Goal: Task Accomplishment & Management: Use online tool/utility

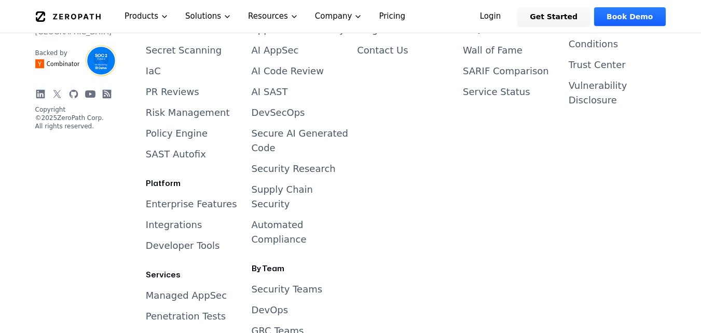
scroll to position [2854, 0]
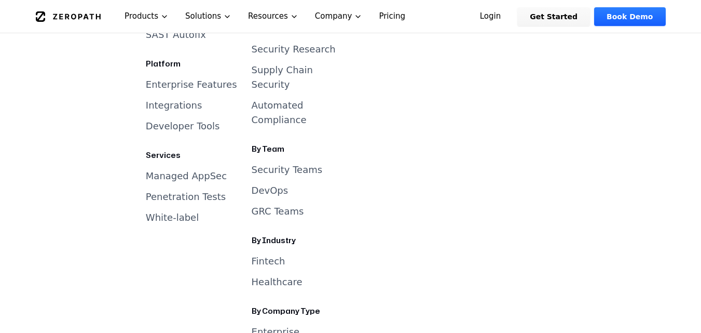
click at [262, 34] on link "Secure AI Generated Code" at bounding box center [300, 20] width 97 height 25
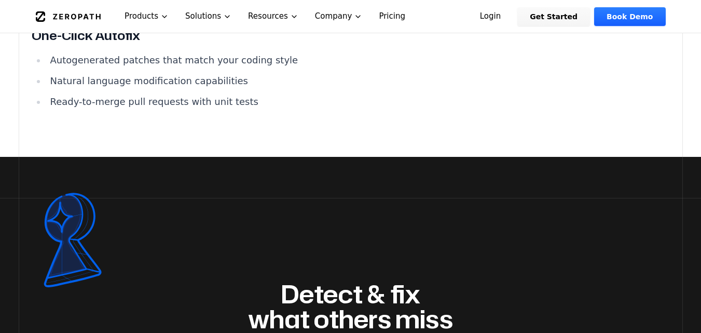
scroll to position [1453, 0]
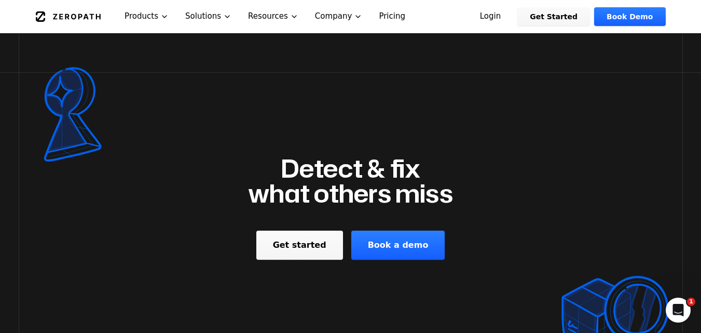
scroll to position [1868, 0]
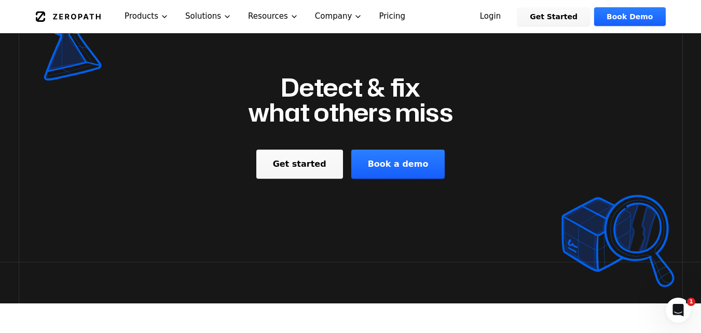
click at [369, 162] on link "Book a demo" at bounding box center [398, 163] width 94 height 29
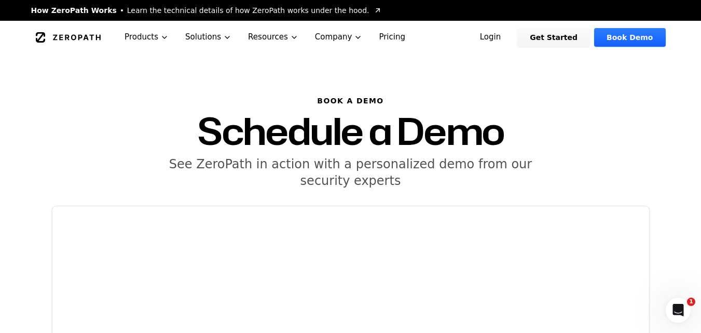
click at [564, 33] on link "Get Started" at bounding box center [553, 37] width 73 height 19
click at [505, 36] on link "Login" at bounding box center [491, 37] width 46 height 19
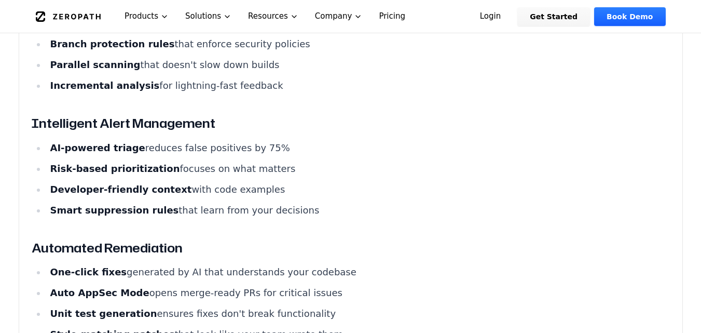
scroll to position [1453, 0]
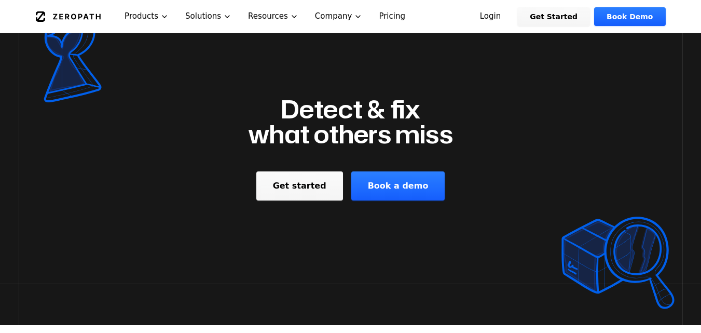
scroll to position [2439, 0]
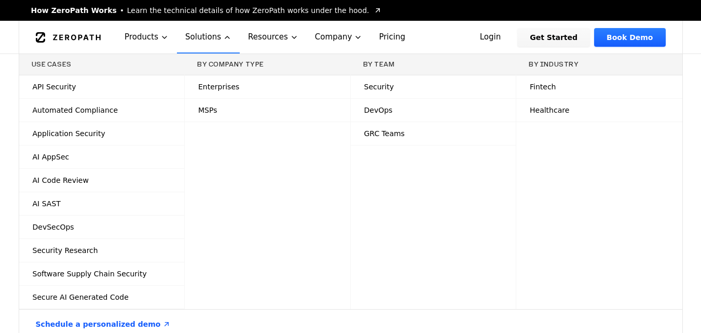
click at [94, 293] on span "Secure AI Generated Code" at bounding box center [81, 297] width 96 height 10
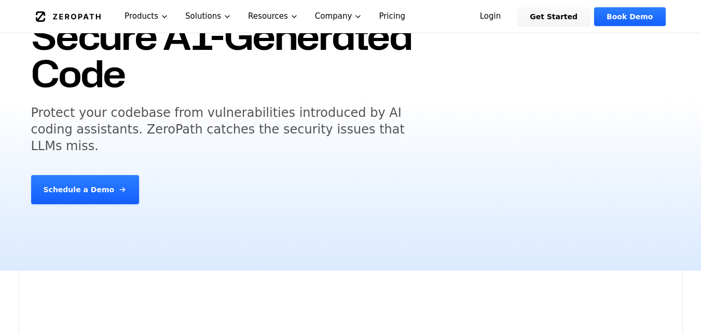
scroll to position [311, 0]
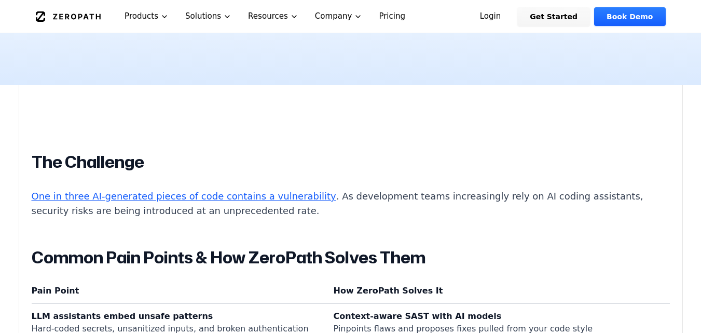
click at [258, 190] on link "One in three AI-generated pieces of code contains a vulnerability" at bounding box center [184, 195] width 305 height 11
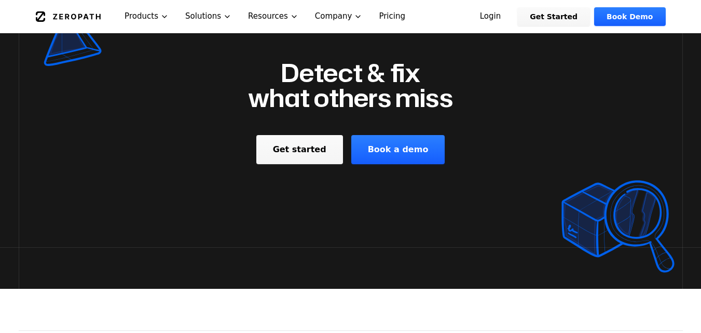
scroll to position [1609, 0]
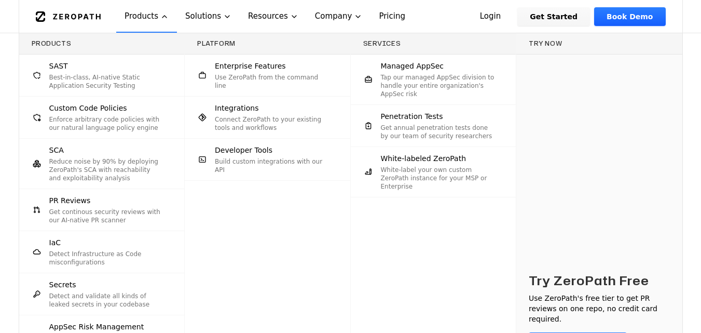
scroll to position [1245, 0]
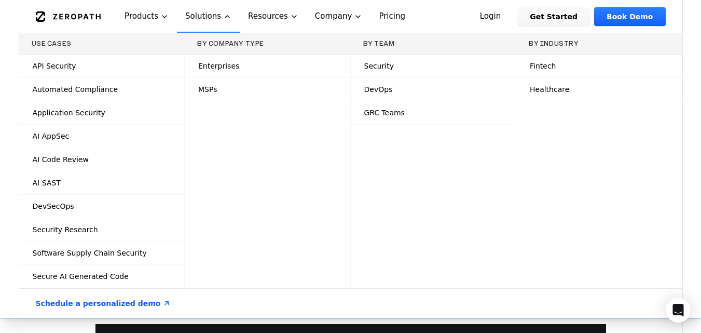
scroll to position [311, 0]
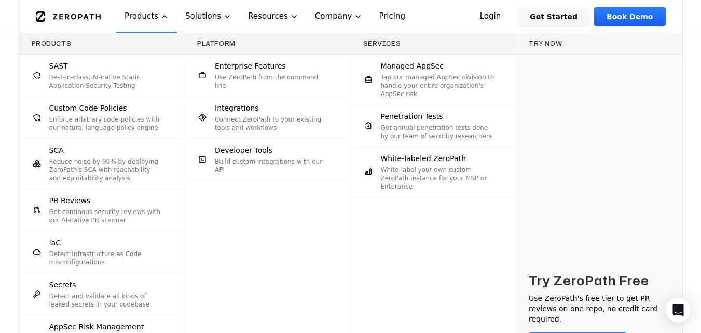
scroll to position [311, 0]
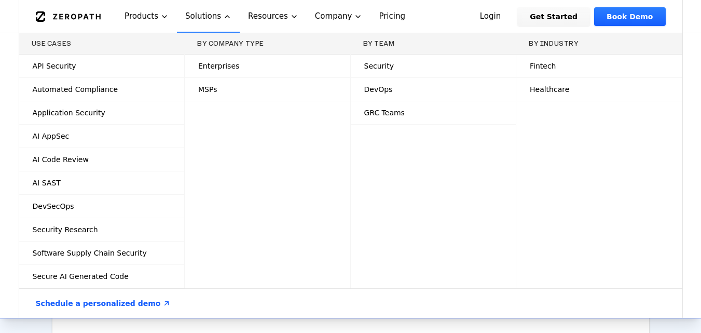
scroll to position [363, 0]
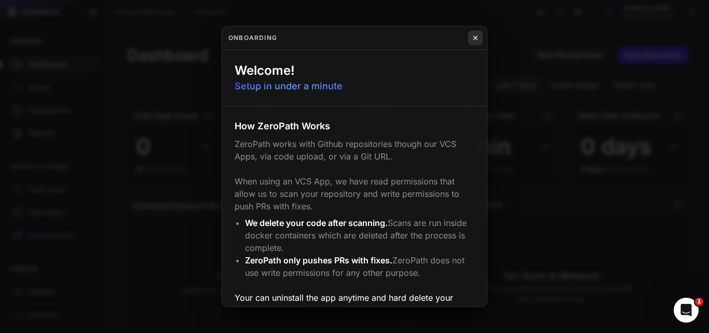
click at [478, 35] on icon at bounding box center [475, 38] width 7 height 8
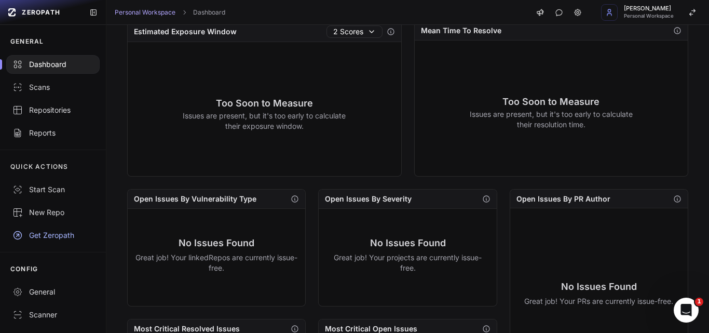
scroll to position [208, 0]
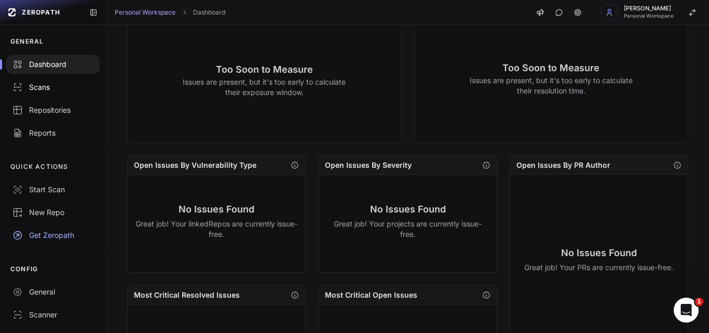
click at [47, 83] on div "Scans" at bounding box center [52, 87] width 81 height 10
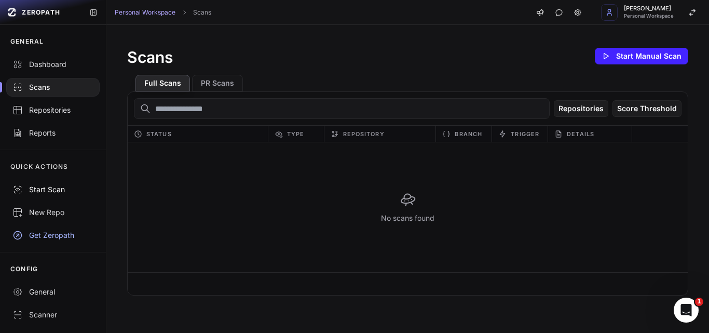
click at [50, 185] on div "Start Scan" at bounding box center [52, 189] width 81 height 10
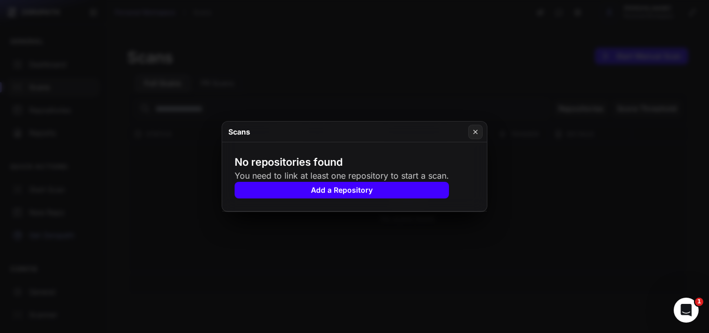
click at [335, 185] on button "Add a Repository" at bounding box center [342, 190] width 214 height 17
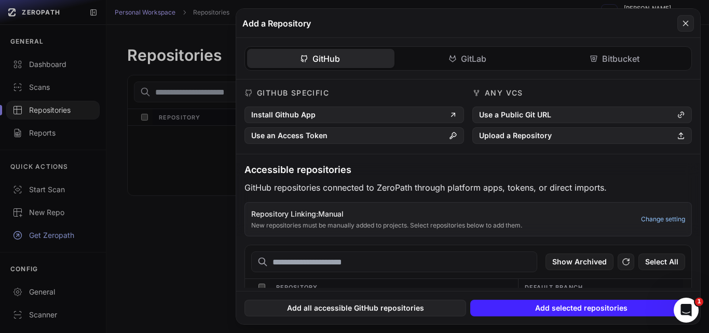
click at [659, 217] on link "Change setting" at bounding box center [663, 219] width 44 height 8
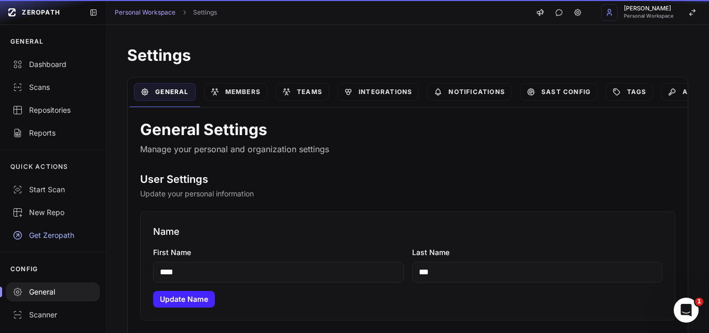
scroll to position [308, 0]
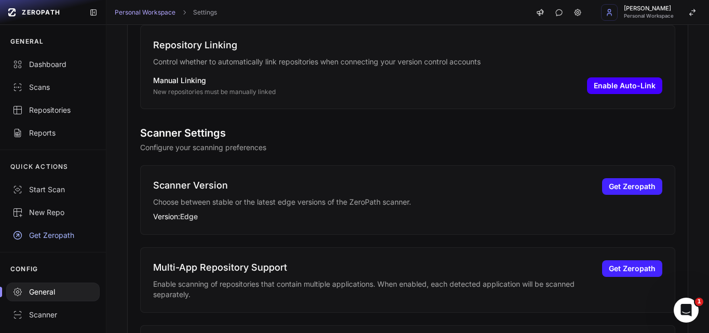
click at [605, 83] on button "Enable Auto-Link" at bounding box center [624, 85] width 75 height 17
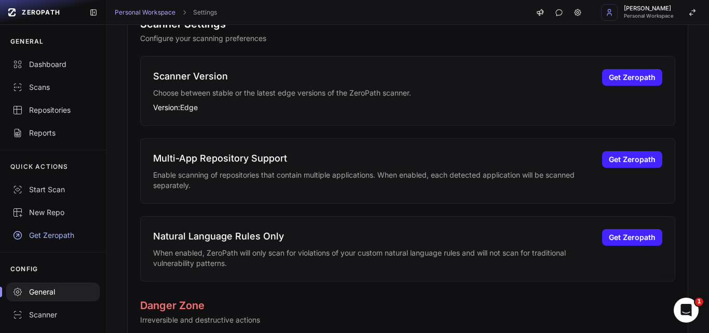
scroll to position [515, 0]
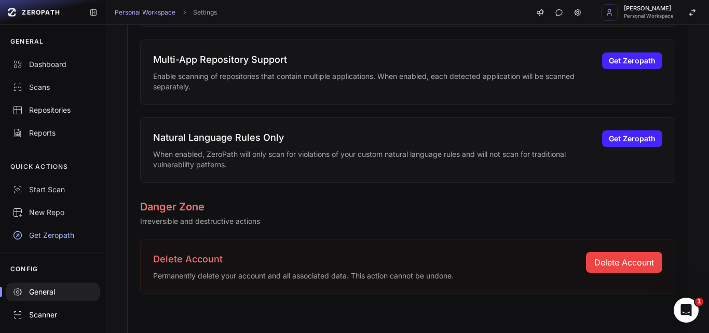
click at [43, 312] on div "Scanner" at bounding box center [52, 314] width 81 height 10
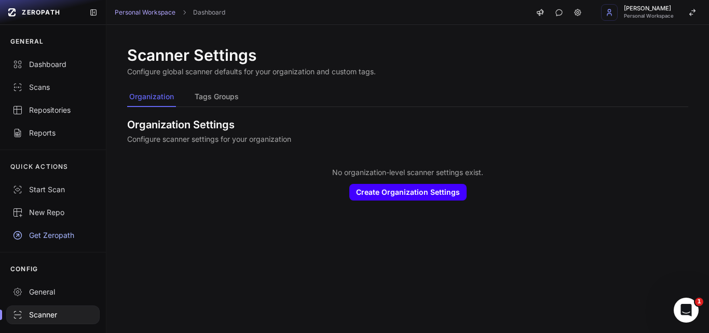
click at [398, 189] on button "Create Organization Settings" at bounding box center [407, 192] width 117 height 17
click at [212, 90] on button "Tags Groups" at bounding box center [217, 97] width 48 height 20
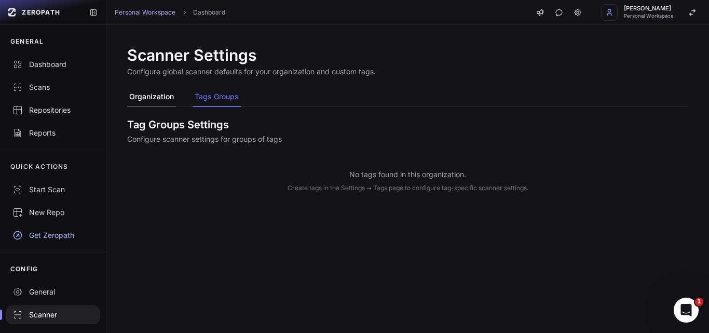
click at [145, 102] on button "Organization" at bounding box center [151, 97] width 49 height 20
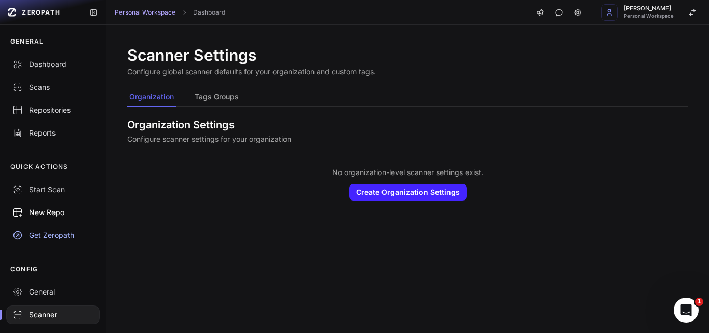
click at [44, 212] on div "New Repo" at bounding box center [52, 212] width 81 height 10
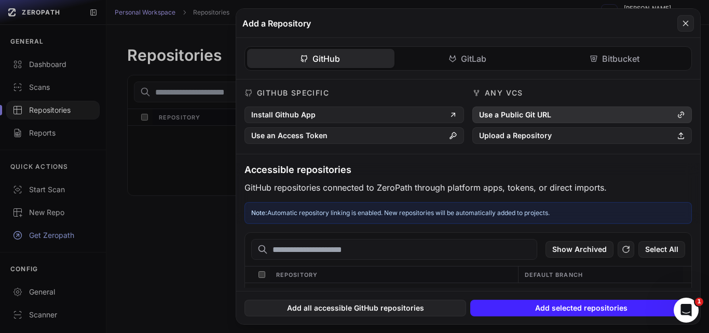
click at [532, 115] on button "Use a Public Git URL" at bounding box center [581, 114] width 219 height 17
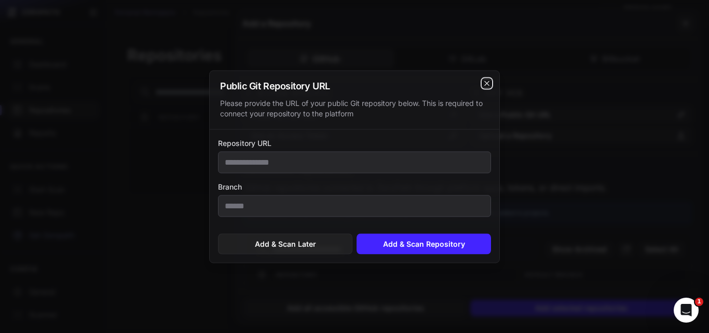
click at [485, 81] on icon "cross 2," at bounding box center [487, 83] width 8 height 8
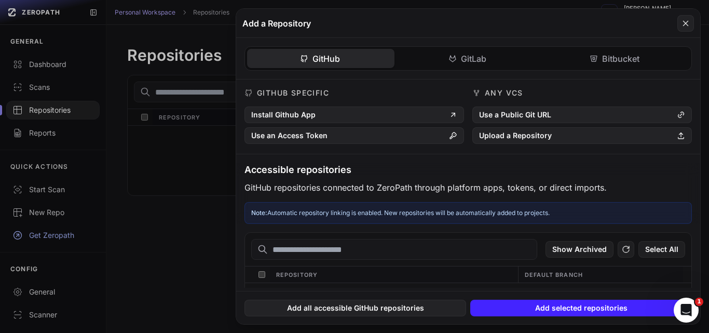
click at [312, 55] on button "GitHub" at bounding box center [320, 58] width 147 height 19
click at [320, 307] on button "Add all accessible GitHub repositories" at bounding box center [355, 307] width 222 height 17
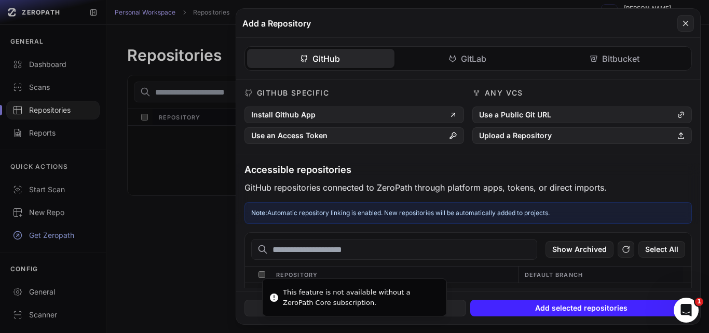
click at [321, 247] on input "text" at bounding box center [394, 249] width 286 height 21
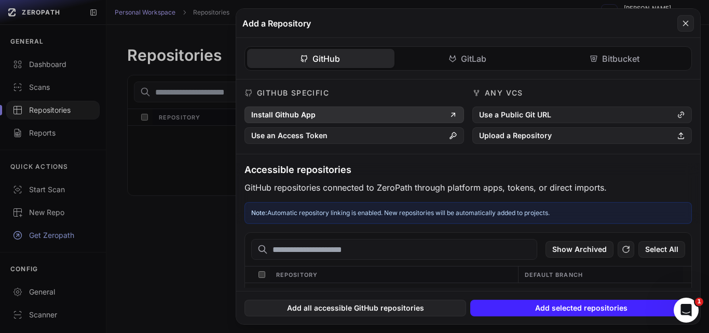
click at [290, 109] on button "Install Github App" at bounding box center [353, 114] width 219 height 17
click at [685, 23] on icon at bounding box center [685, 23] width 5 height 5
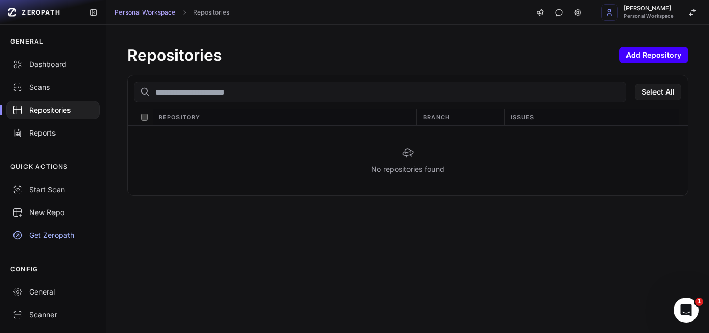
click at [629, 49] on button "Add Repository" at bounding box center [653, 55] width 69 height 17
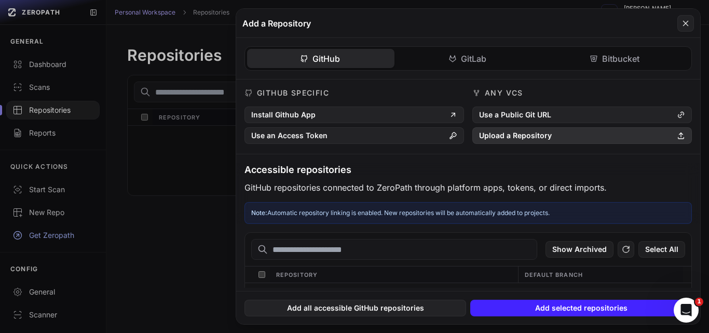
click at [515, 130] on button "Upload a Repository" at bounding box center [581, 135] width 219 height 17
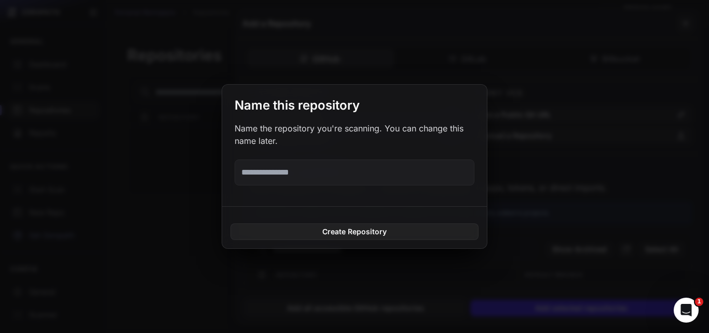
click at [341, 166] on input "text" at bounding box center [355, 172] width 240 height 26
click at [580, 108] on button at bounding box center [354, 166] width 709 height 333
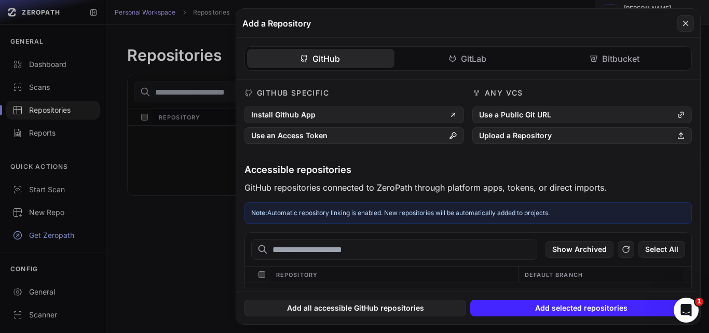
click at [690, 19] on button at bounding box center [685, 23] width 17 height 17
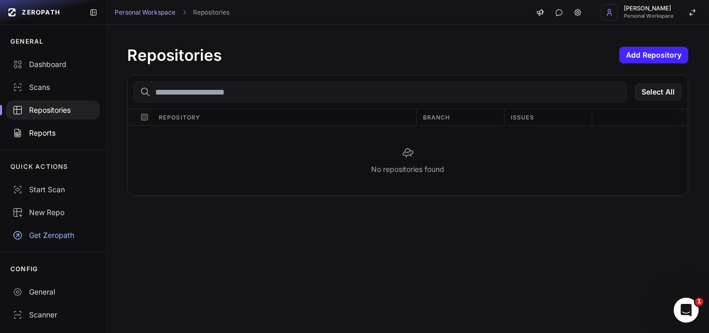
click at [41, 134] on div "Reports" at bounding box center [52, 133] width 81 height 10
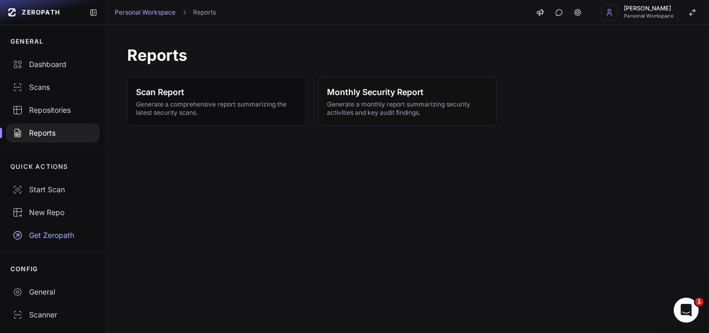
click at [150, 91] on span "Scan Report" at bounding box center [216, 92] width 161 height 12
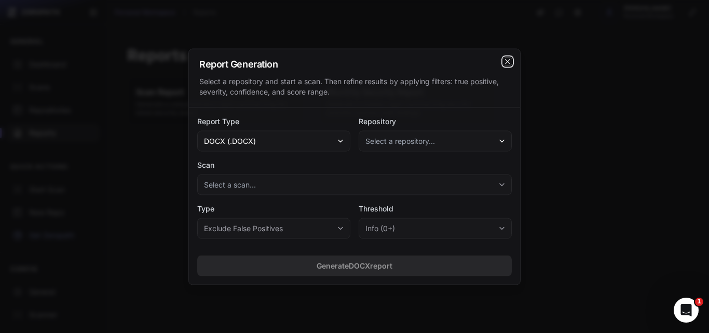
click at [511, 58] on icon "cross 2," at bounding box center [507, 61] width 8 height 8
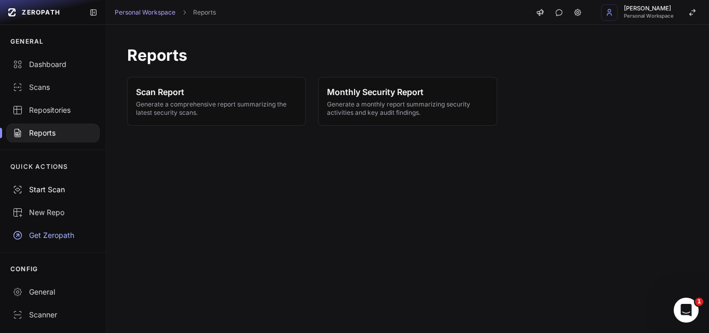
click at [48, 187] on div "Start Scan" at bounding box center [52, 189] width 81 height 10
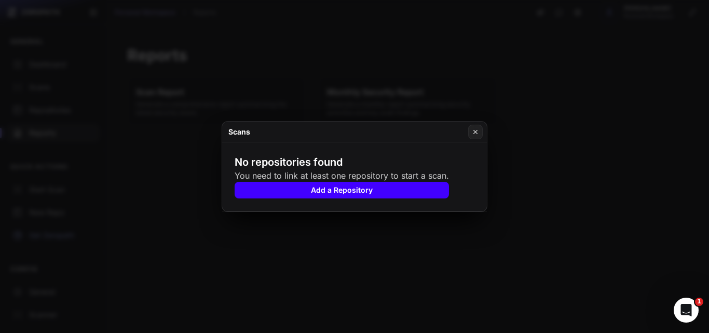
click at [340, 187] on button "Add a Repository" at bounding box center [342, 190] width 214 height 17
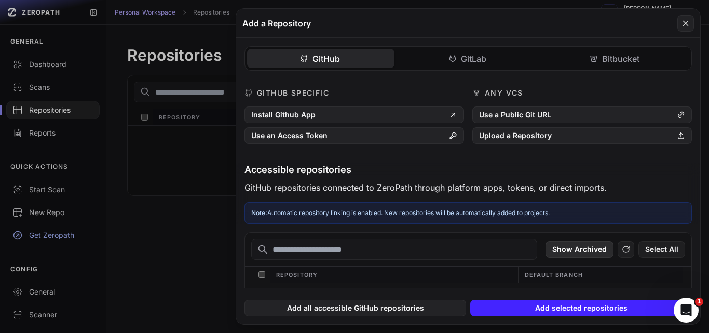
click at [597, 242] on button "Show Archived" at bounding box center [579, 249] width 68 height 17
click at [625, 250] on icon at bounding box center [625, 249] width 9 height 12
click at [654, 249] on button "Select All" at bounding box center [661, 249] width 47 height 17
click at [480, 59] on div "GitHub GitLab Bitbucket GitHub Specific Install Github App Use an Access Token …" at bounding box center [468, 163] width 464 height 250
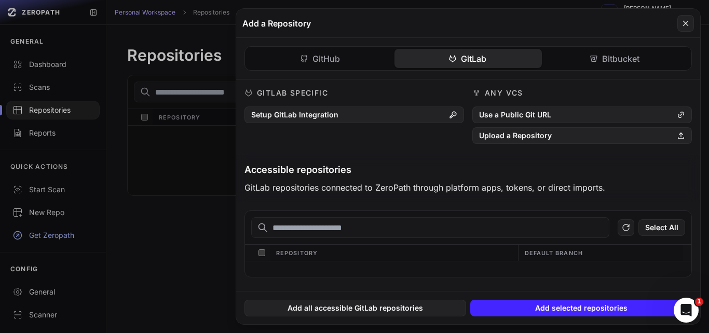
click at [318, 55] on div "GitHub GitLab Bitbucket GitHub Specific Install Github App Use an Access Token …" at bounding box center [468, 164] width 464 height 253
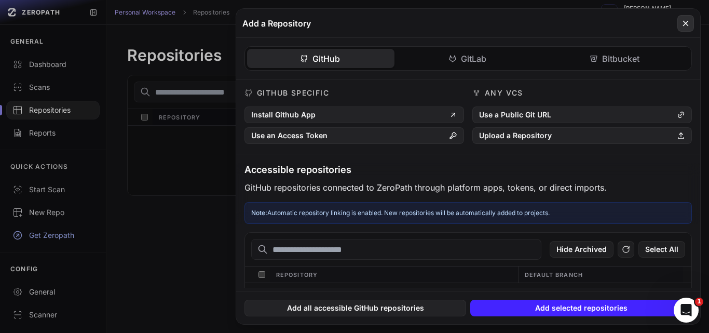
click at [685, 21] on icon at bounding box center [685, 23] width 9 height 12
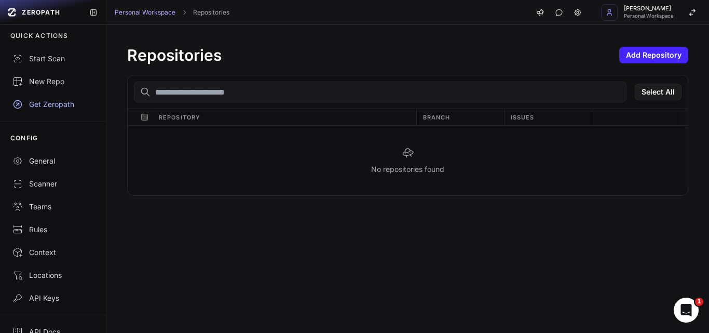
scroll to position [146, 0]
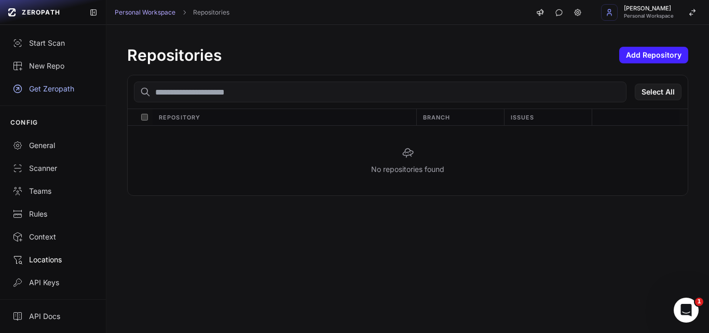
click at [38, 252] on link "Locations" at bounding box center [53, 259] width 106 height 23
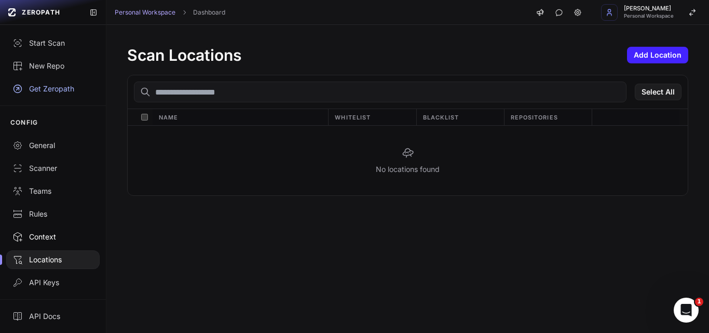
click at [38, 232] on div "Context" at bounding box center [52, 236] width 81 height 10
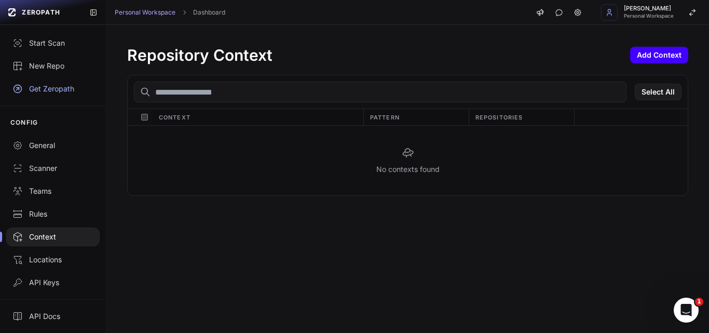
click at [656, 53] on button "Add Context" at bounding box center [659, 55] width 58 height 17
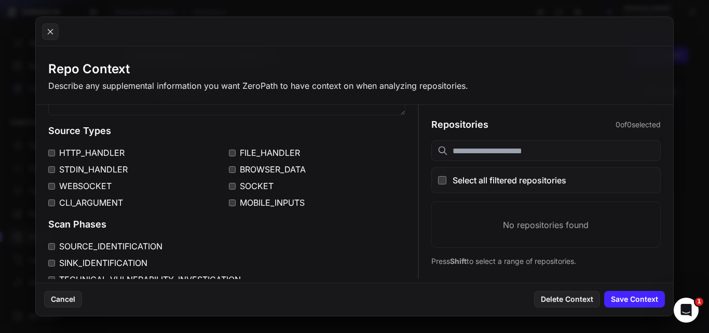
scroll to position [104, 0]
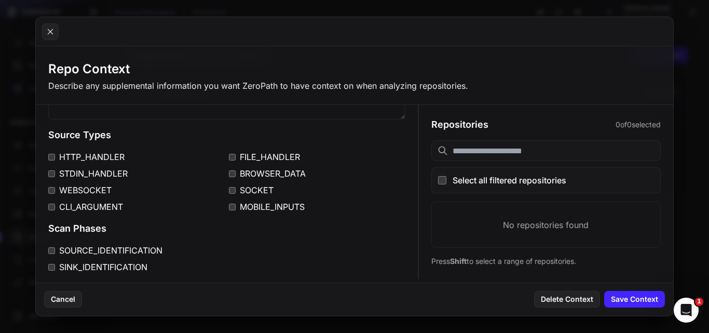
click at [229, 201] on label "MOBILE_INPUTS" at bounding box center [317, 206] width 176 height 12
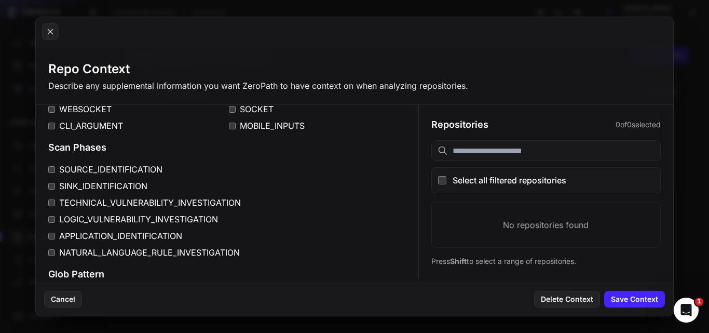
scroll to position [229, 0]
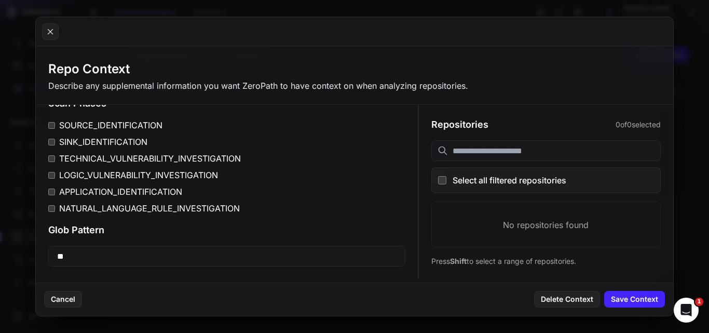
click at [435, 172] on label "Select all filtered repositories" at bounding box center [545, 180] width 229 height 26
click at [518, 226] on div "No repositories found" at bounding box center [546, 225] width 228 height 46
click at [637, 303] on button "Save Context" at bounding box center [634, 299] width 61 height 17
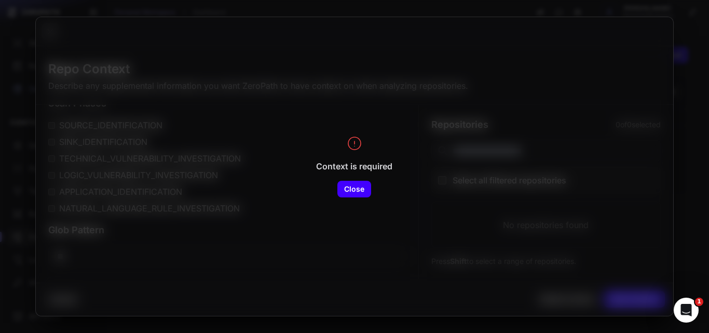
click at [360, 186] on button "Close" at bounding box center [354, 189] width 34 height 17
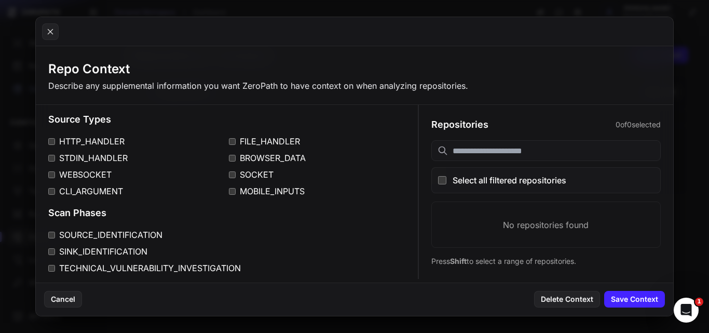
scroll to position [0, 0]
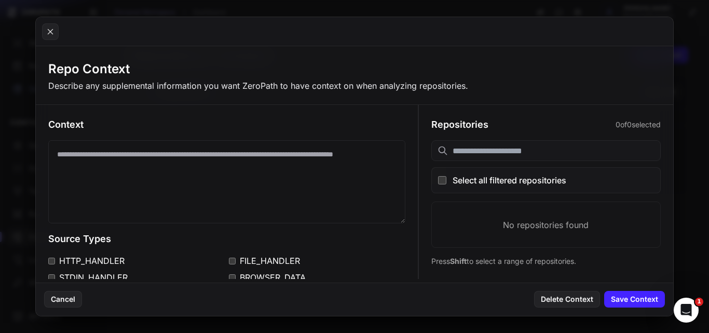
click at [94, 182] on textarea at bounding box center [226, 181] width 356 height 83
click at [130, 85] on div "Describe any supplemental information you want ZeroPath to have context on when…" at bounding box center [258, 85] width 420 height 12
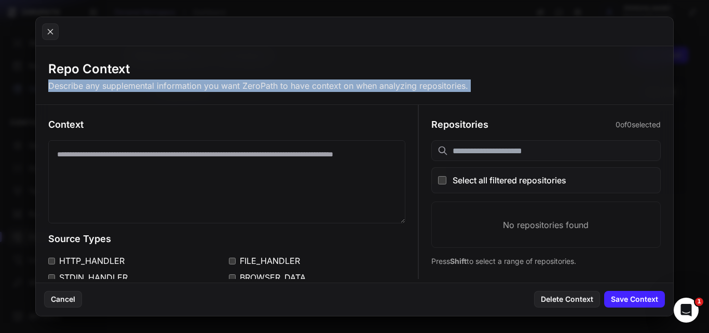
click at [130, 85] on div "Describe any supplemental information you want ZeroPath to have context on when…" at bounding box center [258, 85] width 420 height 12
click at [121, 90] on div "Describe any supplemental information you want ZeroPath to have context on when…" at bounding box center [258, 85] width 420 height 12
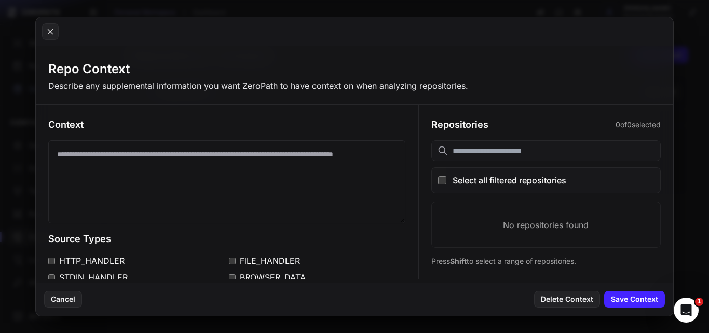
click at [126, 82] on div "Describe any supplemental information you want ZeroPath to have context on when…" at bounding box center [258, 85] width 420 height 12
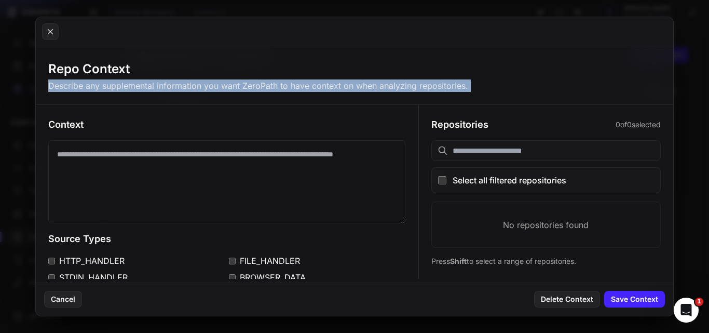
click at [126, 82] on div "Describe any supplemental information you want ZeroPath to have context on when…" at bounding box center [258, 85] width 420 height 12
copy div "Describe any supplemental information you want ZeroPath to have context on when…"
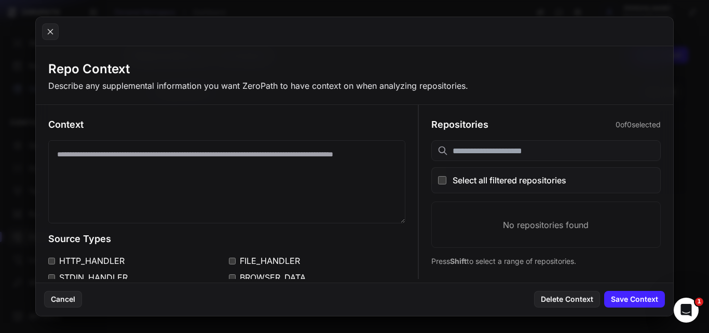
click at [223, 171] on textarea at bounding box center [226, 181] width 356 height 83
paste textarea "**********"
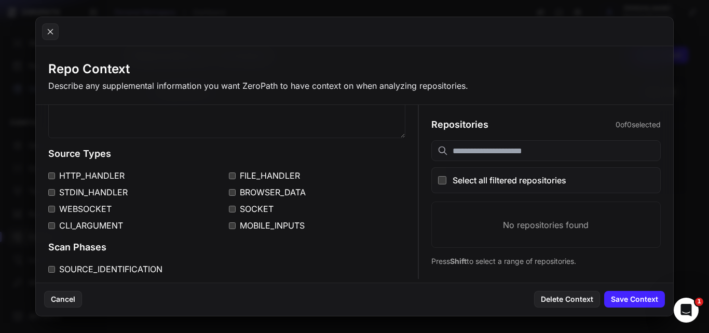
scroll to position [73, 0]
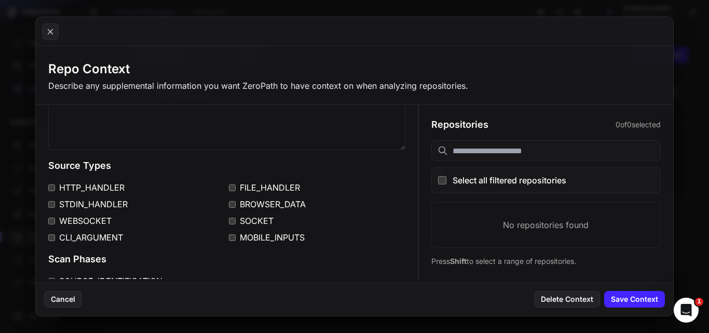
type textarea "**********"
click at [53, 224] on label "WEBSOCKET" at bounding box center [136, 220] width 176 height 12
click at [47, 223] on div "**********" at bounding box center [226, 233] width 381 height 403
click at [46, 185] on div "**********" at bounding box center [226, 233] width 381 height 403
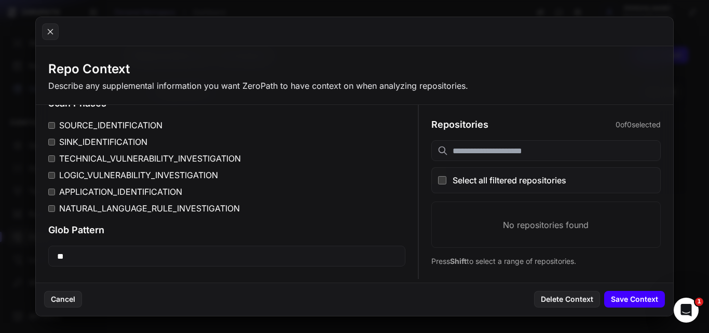
click at [623, 299] on button "Save Context" at bounding box center [634, 299] width 61 height 17
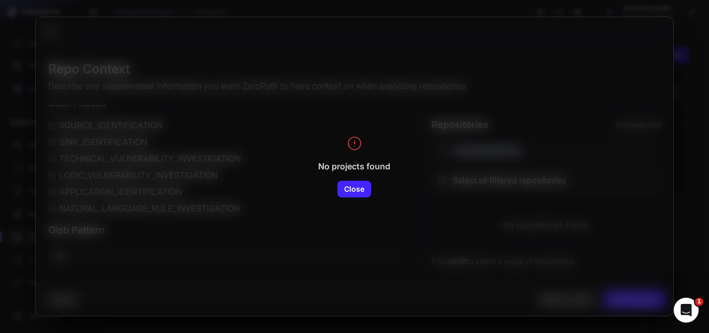
click at [355, 178] on div "No projects found Close" at bounding box center [354, 166] width 620 height 62
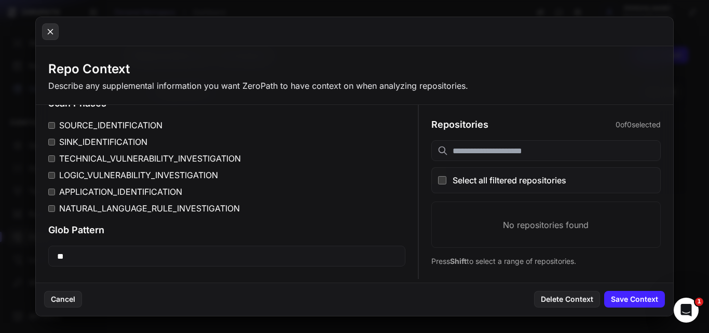
click at [49, 33] on icon at bounding box center [50, 31] width 9 height 12
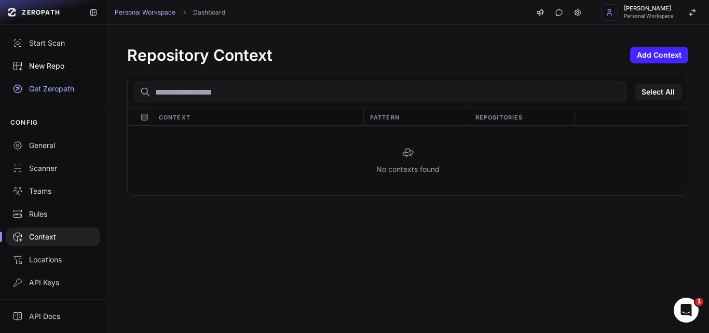
click at [42, 63] on div "New Repo" at bounding box center [52, 66] width 81 height 10
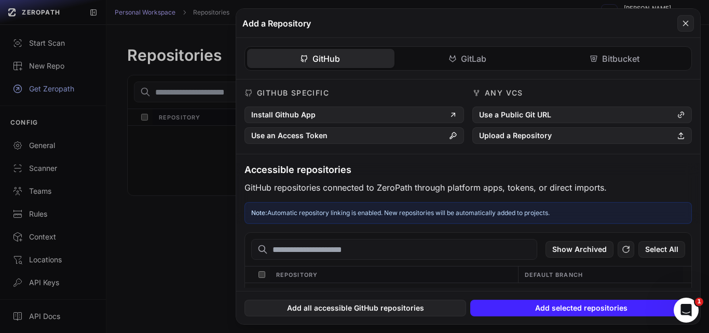
click at [518, 126] on div "Any VCS Use a Public Git URL Upload a Repository" at bounding box center [581, 116] width 219 height 56
click at [514, 132] on button "Upload a Repository" at bounding box center [581, 135] width 219 height 17
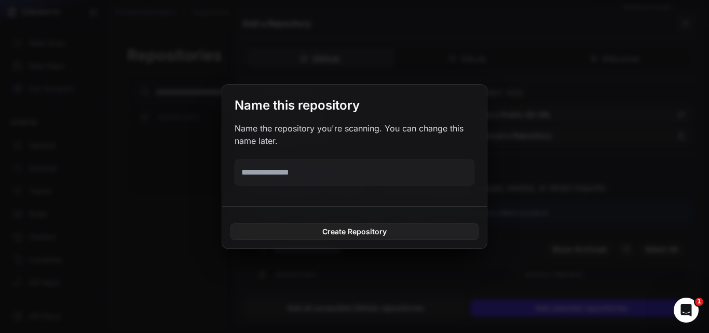
click at [338, 162] on input "text" at bounding box center [355, 172] width 240 height 26
paste input "**********"
type input "**********"
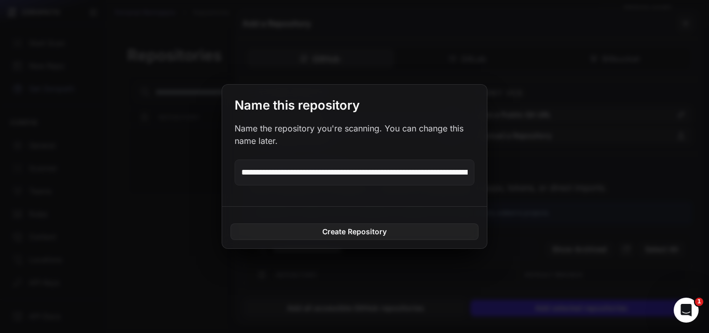
click at [358, 222] on div "Create Repository" at bounding box center [354, 228] width 265 height 42
click at [348, 225] on button "Create Repository" at bounding box center [354, 231] width 248 height 17
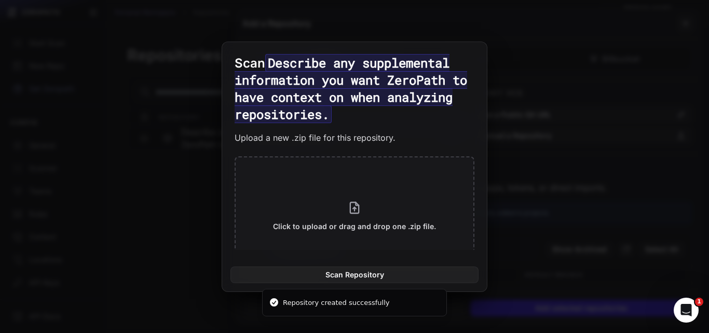
click at [517, 132] on button at bounding box center [354, 166] width 709 height 333
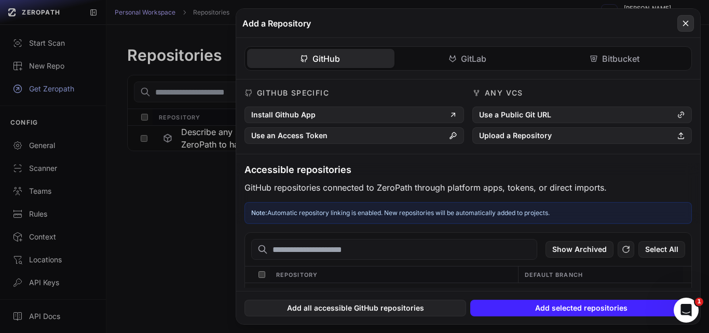
click at [682, 19] on icon at bounding box center [685, 23] width 9 height 12
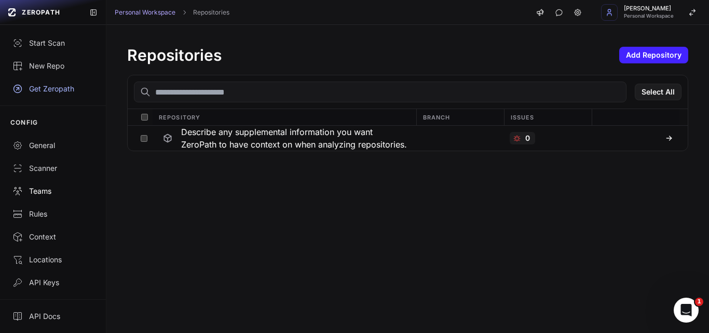
click at [45, 183] on link "Teams" at bounding box center [53, 191] width 106 height 23
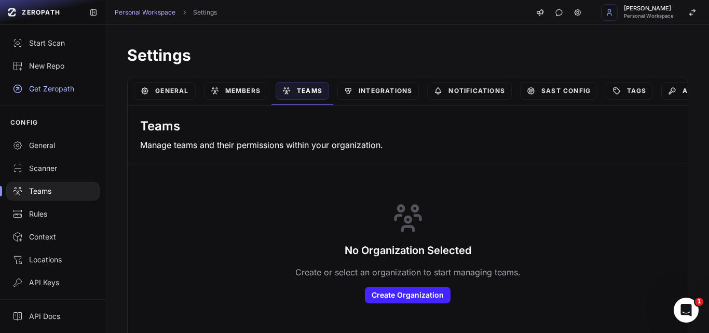
click at [238, 80] on div "Members" at bounding box center [236, 91] width 72 height 28
click at [233, 86] on link "Members" at bounding box center [235, 91] width 63 height 18
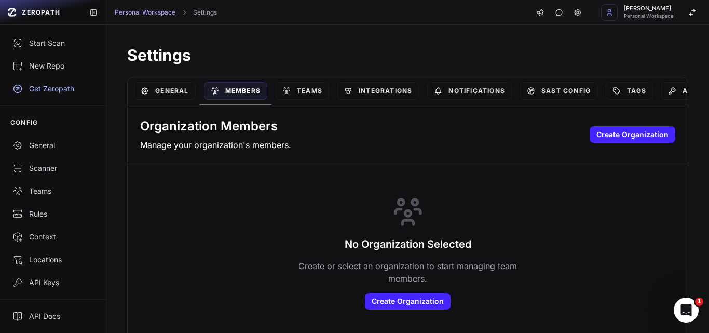
click at [197, 90] on div "General" at bounding box center [165, 91] width 70 height 28
click at [175, 88] on link "General" at bounding box center [164, 91] width 61 height 18
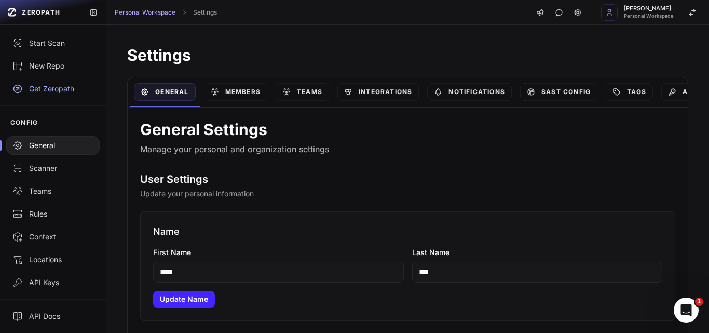
click at [173, 267] on input "****" at bounding box center [278, 272] width 250 height 21
click at [176, 271] on input "******" at bounding box center [278, 272] width 250 height 21
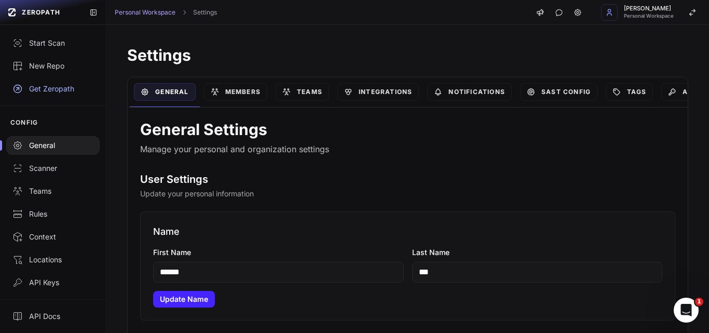
type input "******"
click at [412, 265] on input "***" at bounding box center [537, 272] width 250 height 21
paste input "***"
click at [176, 285] on div "Name First Name ****** Last Name ****** Update Name" at bounding box center [407, 265] width 535 height 109
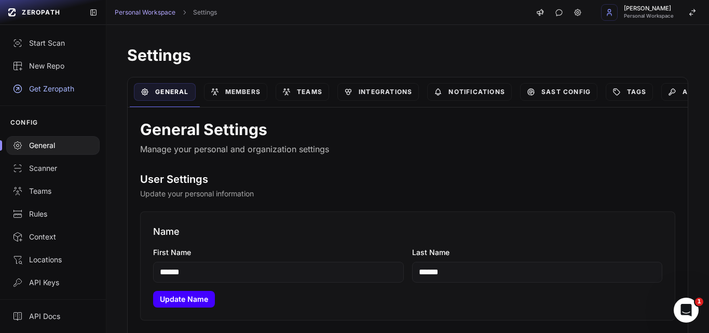
click at [173, 293] on button "Update Name" at bounding box center [184, 299] width 62 height 17
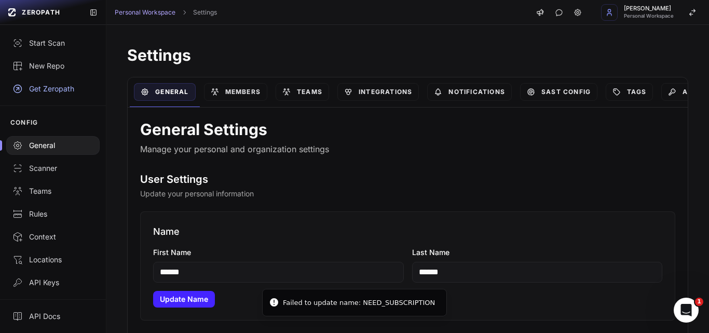
click at [446, 267] on input "******" at bounding box center [537, 272] width 250 height 21
paste input "******"
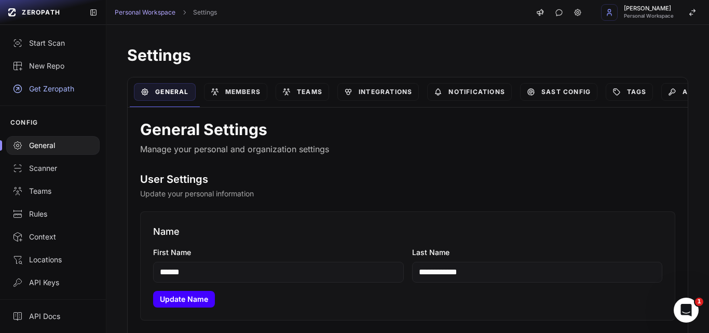
type input "**********"
click at [176, 293] on button "Update Name" at bounding box center [184, 299] width 62 height 17
click at [308, 87] on link "Teams" at bounding box center [302, 92] width 53 height 18
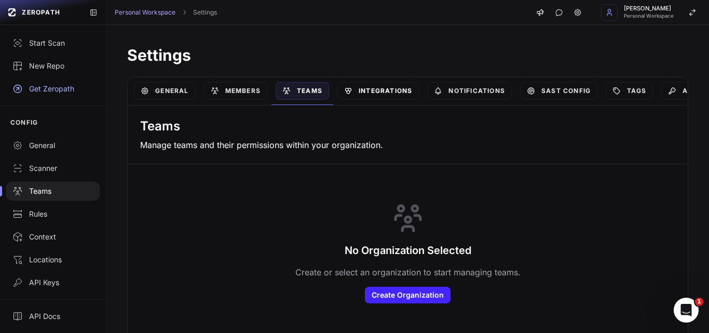
click at [393, 85] on link "Integrations" at bounding box center [377, 91] width 81 height 18
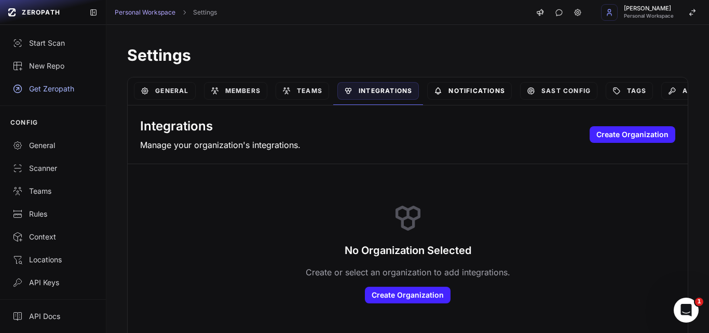
click at [472, 91] on link "Notifications" at bounding box center [469, 91] width 85 height 18
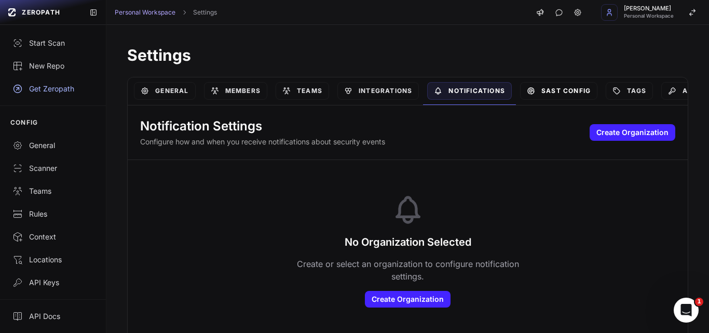
click at [562, 89] on link "SAST Config" at bounding box center [558, 91] width 77 height 18
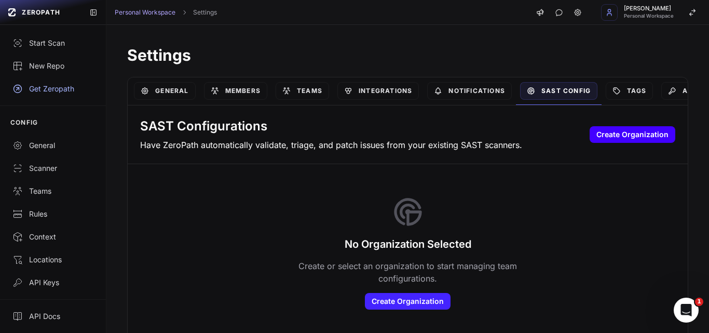
click at [601, 131] on button "Create Organization" at bounding box center [632, 134] width 86 height 17
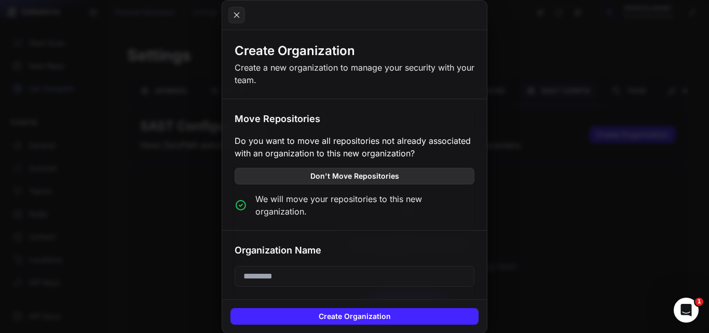
click at [326, 180] on button "Don't Move Repositories" at bounding box center [355, 176] width 240 height 17
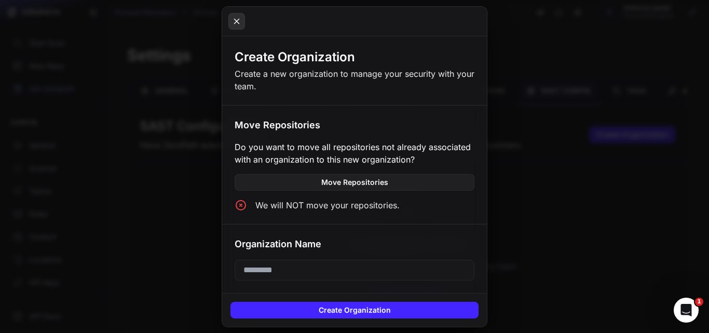
click at [234, 19] on icon at bounding box center [236, 21] width 9 height 12
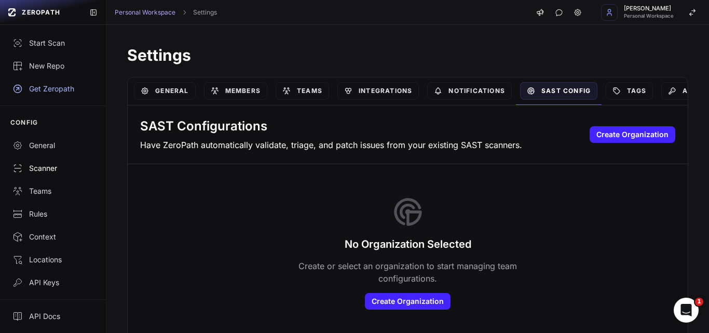
click at [44, 168] on div "Scanner" at bounding box center [52, 168] width 81 height 10
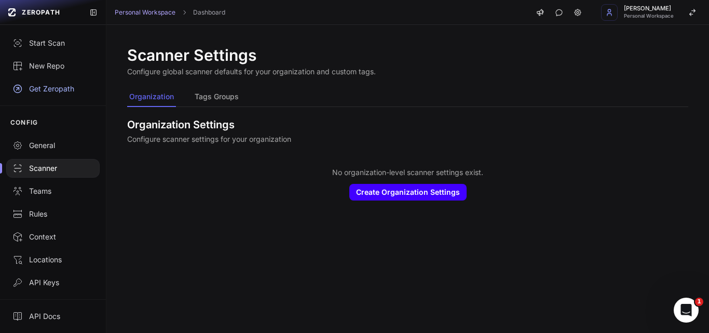
click at [389, 184] on button "Create Organization Settings" at bounding box center [407, 192] width 117 height 17
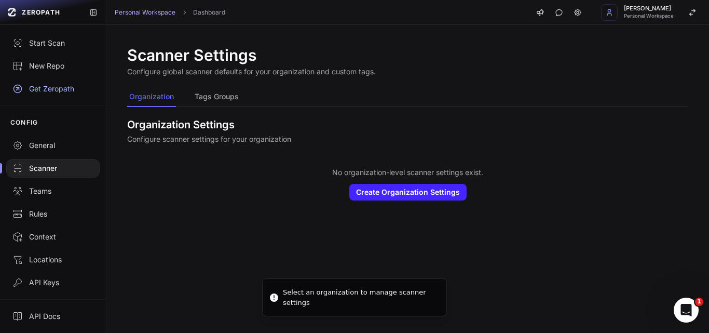
click at [372, 203] on div "No organization-level scanner settings exist. Create Organization Settings" at bounding box center [407, 184] width 561 height 58
click at [36, 130] on div "CONFIG" at bounding box center [53, 122] width 106 height 23
click at [37, 64] on div "New Repo" at bounding box center [52, 66] width 81 height 10
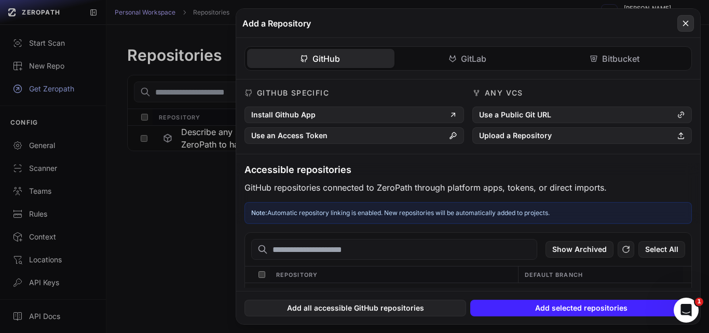
click at [684, 21] on icon at bounding box center [685, 23] width 9 height 12
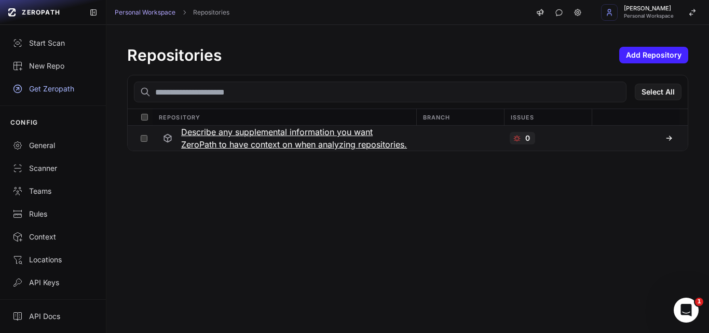
click at [282, 134] on h3 "Describe any supplemental information you want ZeroPath to have context on when…" at bounding box center [295, 138] width 228 height 25
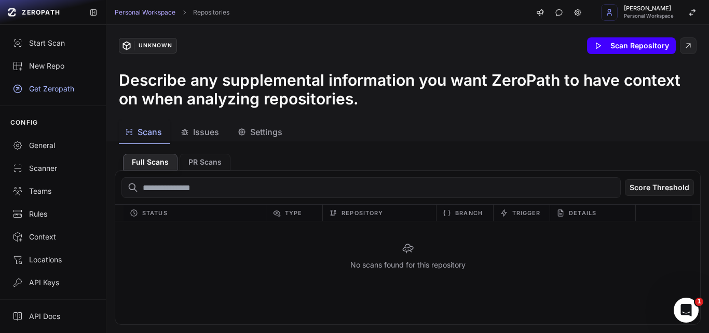
click at [595, 49] on icon at bounding box center [598, 46] width 8 height 8
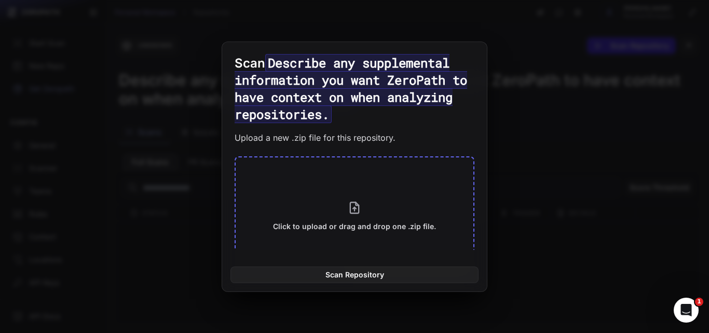
scroll to position [35, 0]
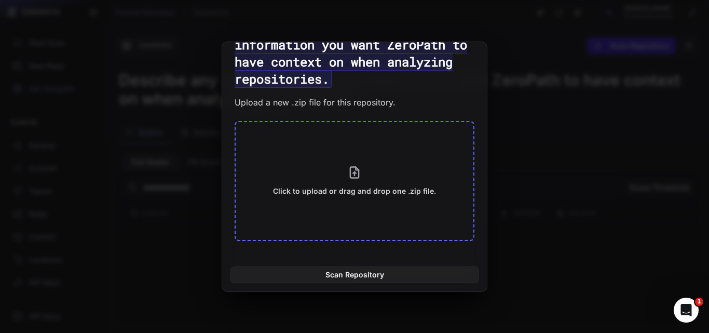
click at [344, 161] on button "Click to upload or drag and drop one .zip file." at bounding box center [355, 181] width 240 height 120
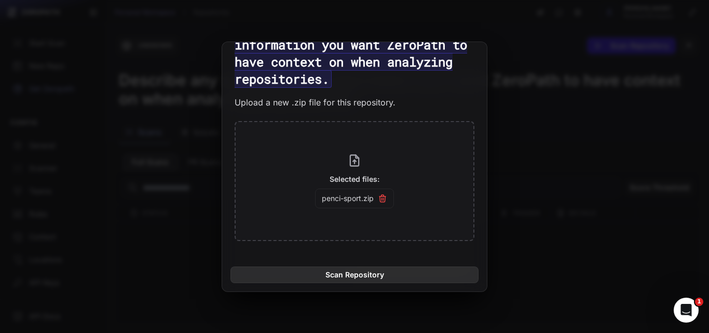
click at [348, 273] on button "Scan Repository" at bounding box center [354, 274] width 248 height 17
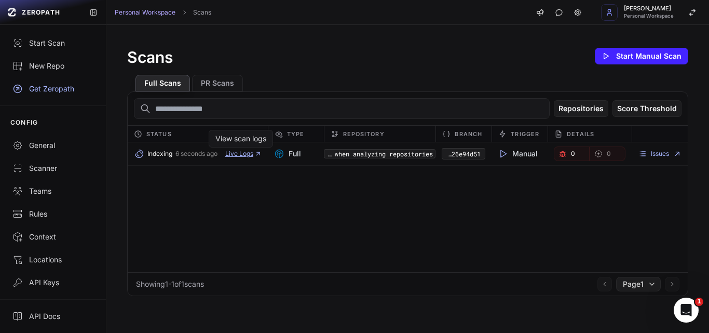
click at [232, 153] on span "Live Logs" at bounding box center [243, 153] width 36 height 8
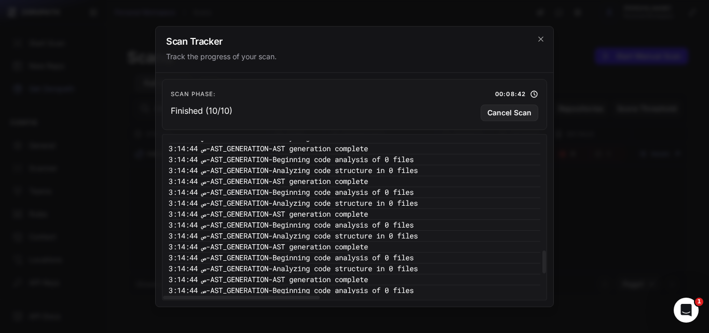
scroll to position [937, 0]
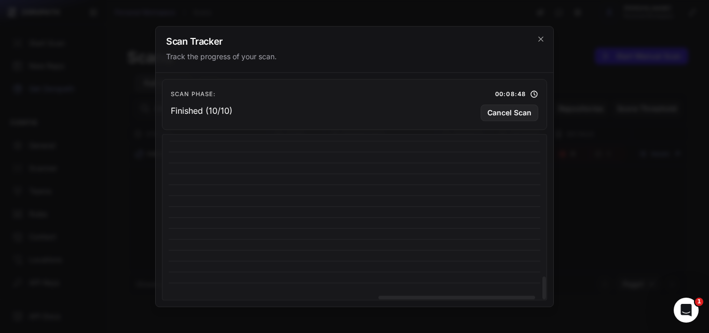
drag, startPoint x: 304, startPoint y: 296, endPoint x: 528, endPoint y: 298, distance: 224.7
click at [528, 298] on div at bounding box center [456, 297] width 157 height 4
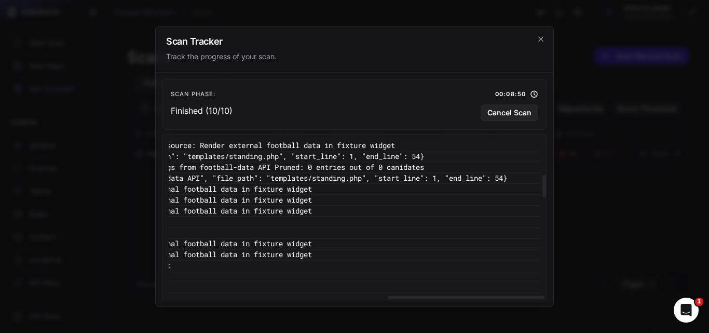
scroll to position [210, 532]
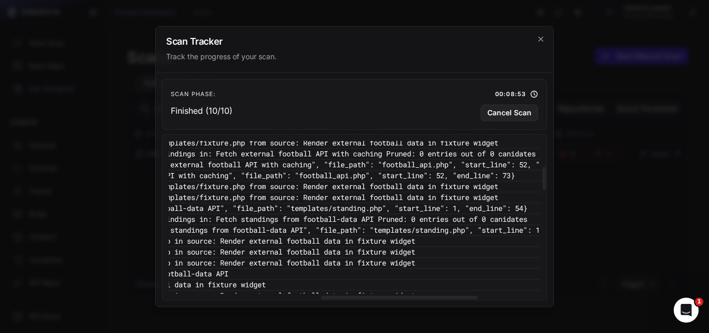
click at [398, 294] on div at bounding box center [354, 296] width 384 height 5
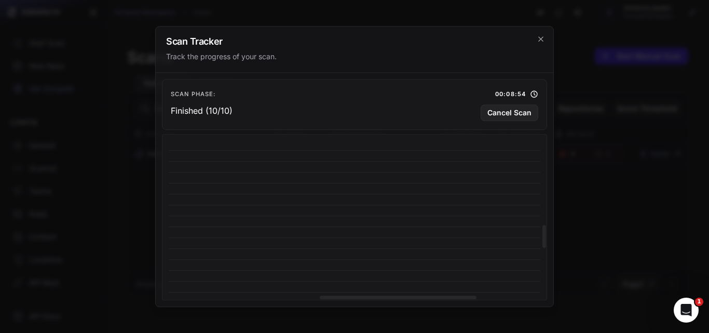
scroll to position [681, 371]
drag, startPoint x: 397, startPoint y: 293, endPoint x: 254, endPoint y: 304, distance: 143.6
click at [254, 304] on div "Scan Phase: 00:08:54 Finished (10/10) Cancel Scan 3:19:10 ص - VULNERABILITY_DET…" at bounding box center [354, 190] width 397 height 234
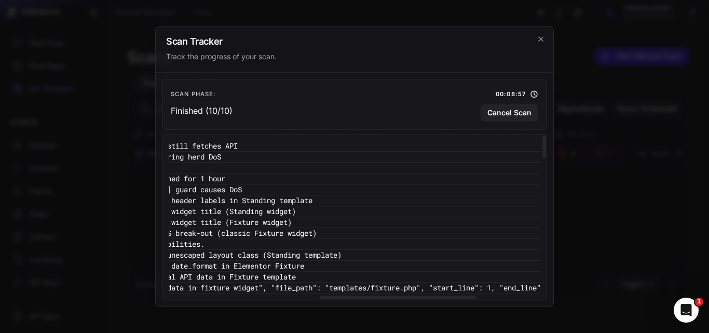
drag, startPoint x: 544, startPoint y: 251, endPoint x: 533, endPoint y: 122, distance: 128.6
click at [542, 135] on div at bounding box center [544, 146] width 4 height 23
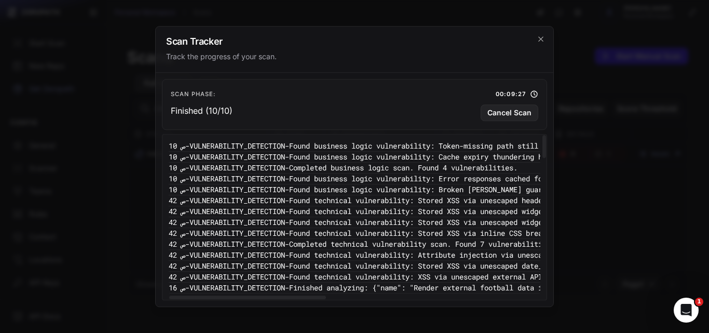
scroll to position [0, 0]
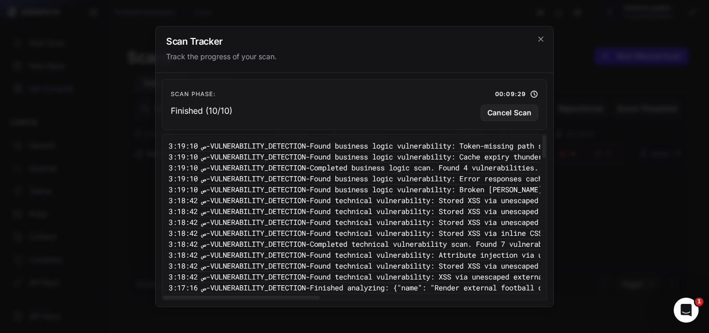
drag, startPoint x: 428, startPoint y: 297, endPoint x: 208, endPoint y: 291, distance: 219.6
click at [208, 295] on div at bounding box center [241, 297] width 157 height 4
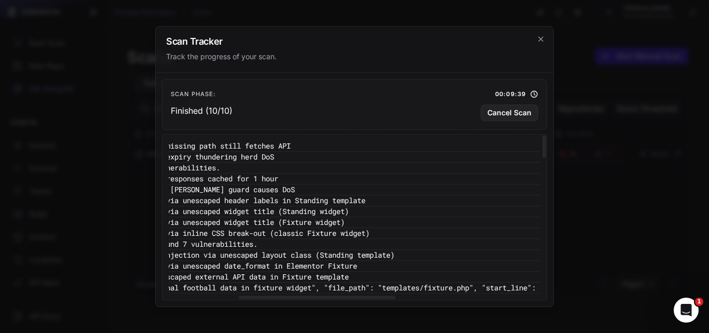
scroll to position [0, 322]
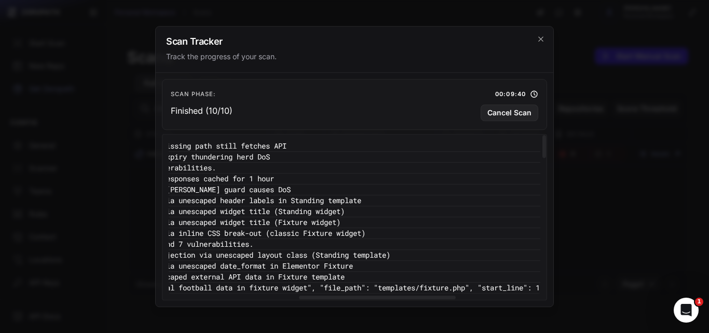
drag, startPoint x: 232, startPoint y: 296, endPoint x: 368, endPoint y: 294, distance: 136.0
click at [368, 295] on div at bounding box center [377, 297] width 157 height 4
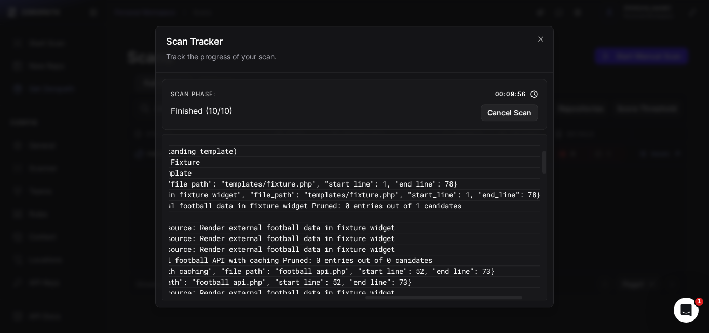
scroll to position [104, 479]
drag, startPoint x: 310, startPoint y: 297, endPoint x: 377, endPoint y: 296, distance: 66.4
click at [377, 296] on div at bounding box center [443, 297] width 157 height 4
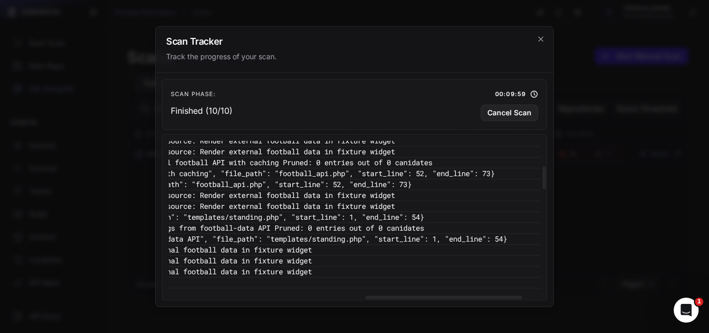
scroll to position [208, 479]
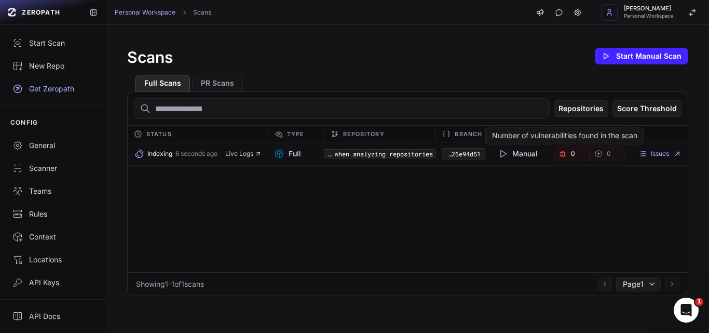
click at [558, 150] on icon "button" at bounding box center [562, 153] width 8 height 8
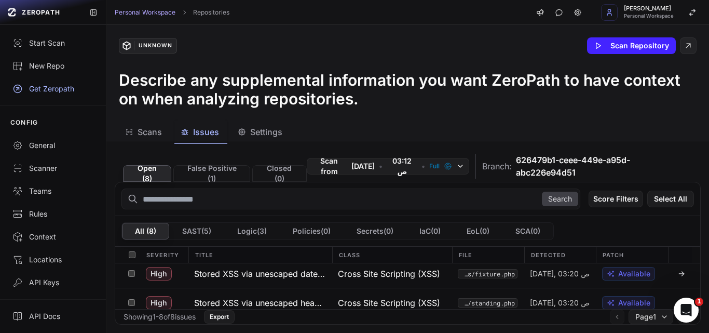
scroll to position [52, 0]
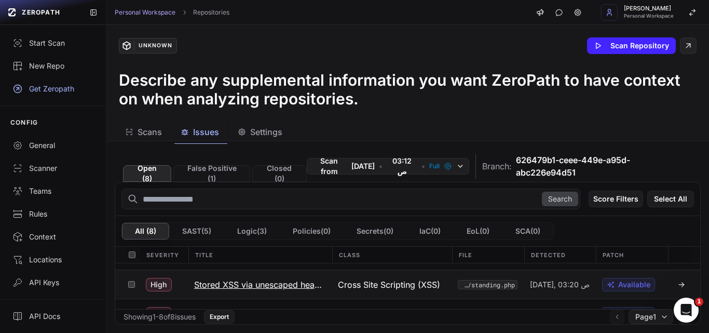
click at [618, 279] on span "Available" at bounding box center [634, 284] width 32 height 10
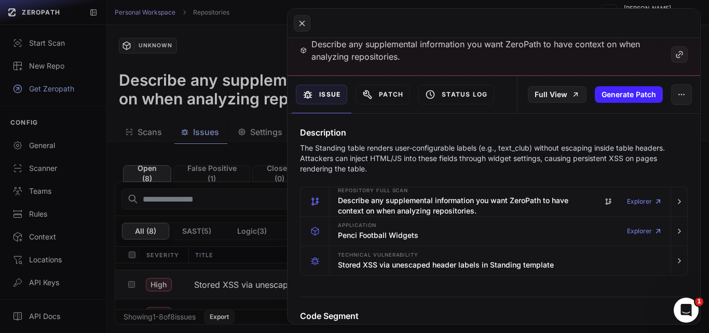
scroll to position [78, 0]
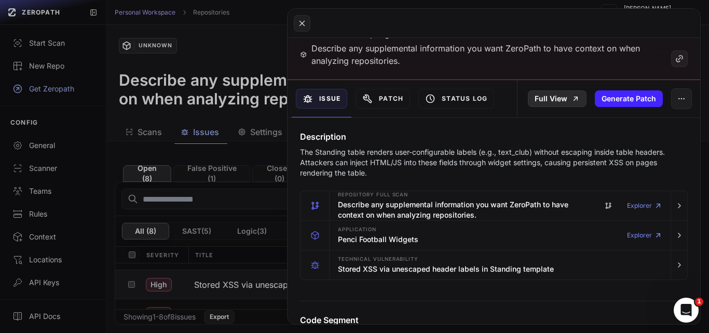
click at [556, 100] on link "Full View" at bounding box center [557, 98] width 59 height 17
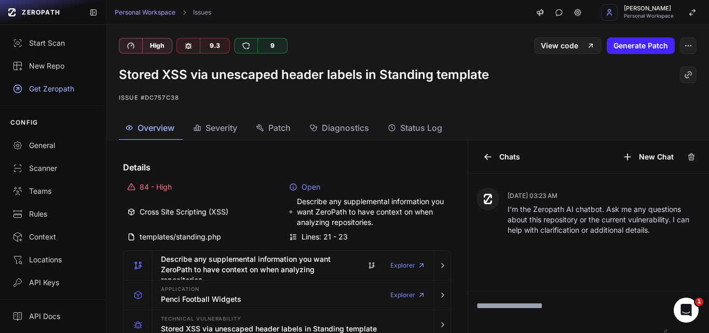
click at [212, 127] on span "Severity" at bounding box center [221, 127] width 32 height 12
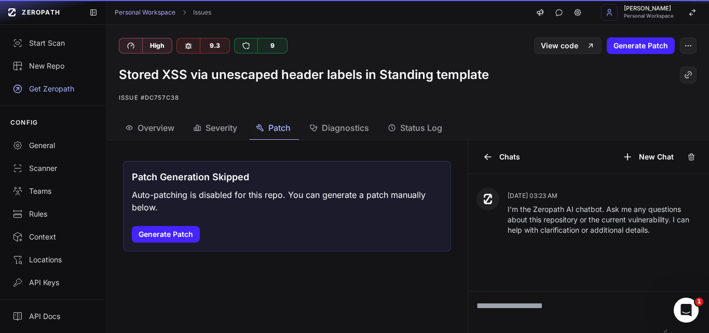
click at [255, 121] on button "Patch" at bounding box center [274, 127] width 49 height 23
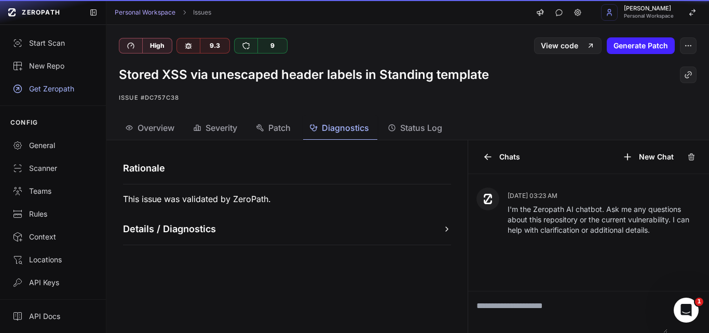
click at [326, 123] on span "Diagnostics" at bounding box center [345, 127] width 47 height 12
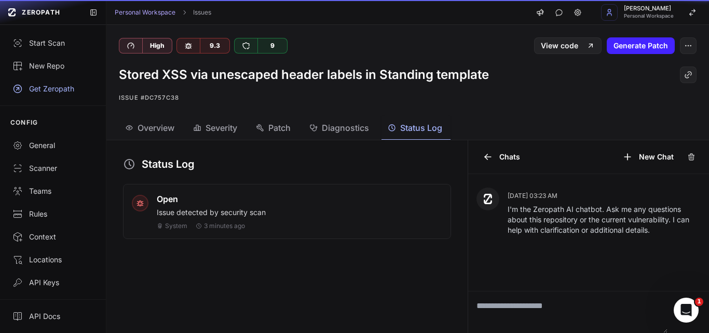
click at [409, 123] on span "Status Log" at bounding box center [421, 127] width 42 height 12
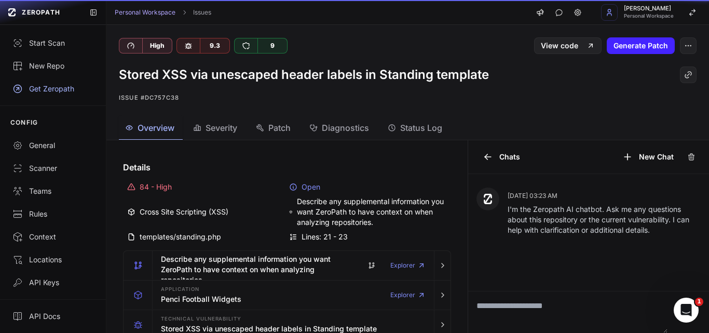
click at [150, 126] on span "Overview" at bounding box center [156, 127] width 37 height 12
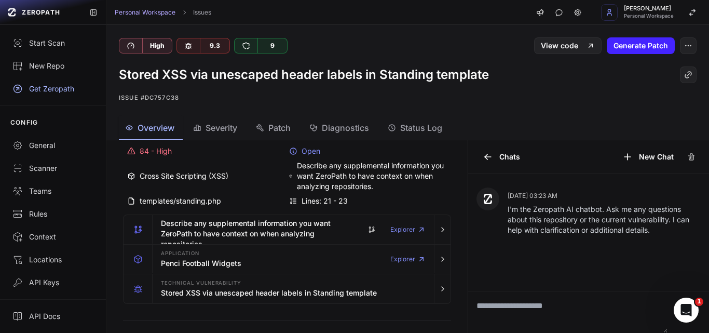
scroll to position [52, 0]
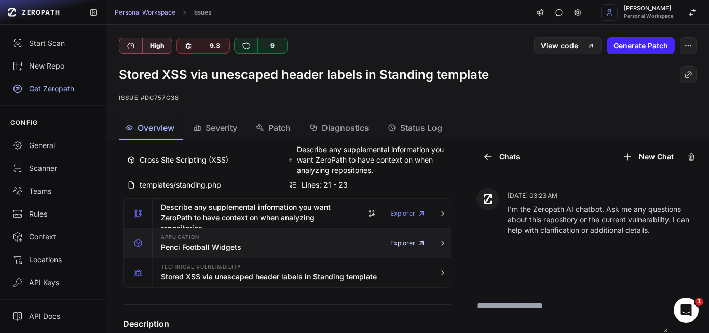
click at [390, 242] on link "Explorer" at bounding box center [407, 242] width 35 height 21
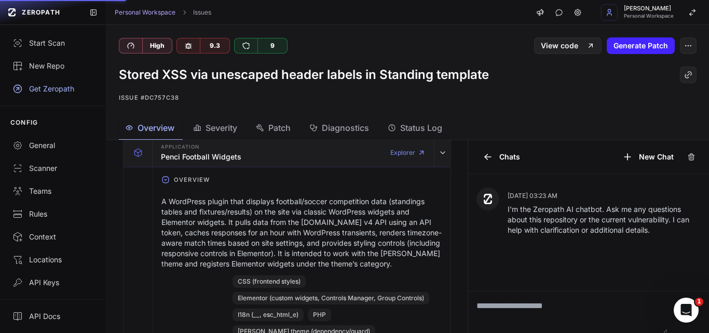
scroll to position [156, 0]
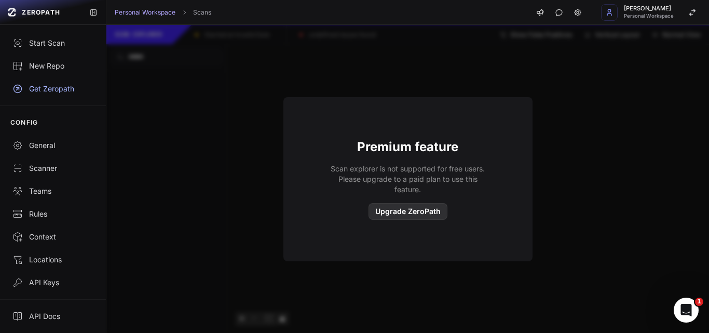
click at [405, 211] on button "Upgrade ZeroPath" at bounding box center [407, 211] width 79 height 17
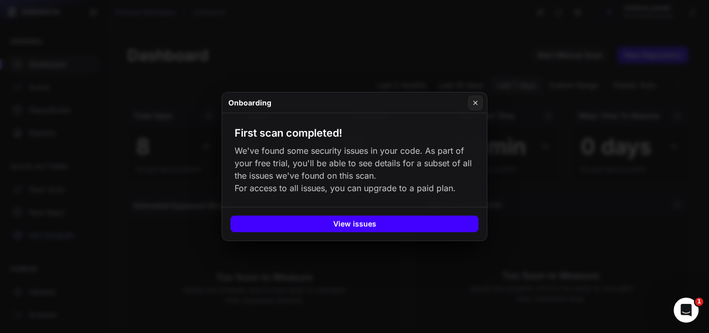
click at [350, 227] on button "View issues" at bounding box center [354, 223] width 248 height 17
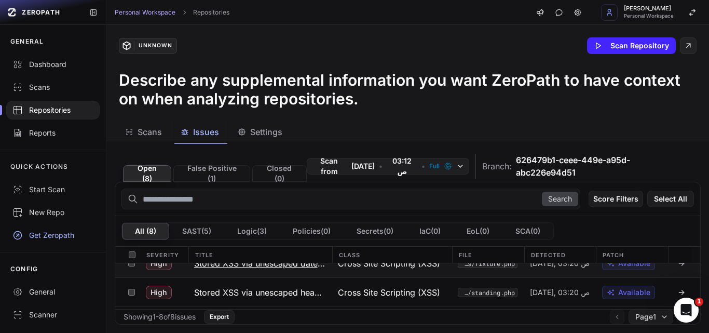
scroll to position [156, 0]
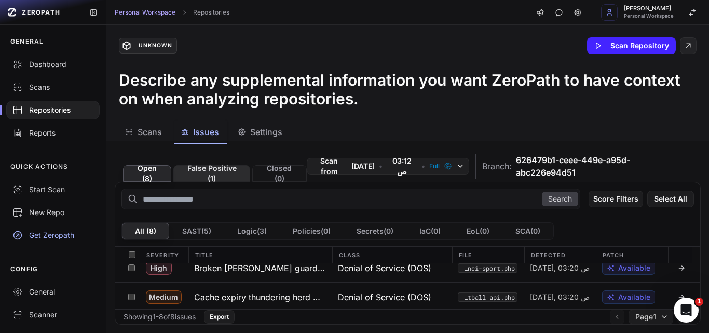
click at [209, 174] on button "False Positive ( 1 )" at bounding box center [211, 173] width 77 height 17
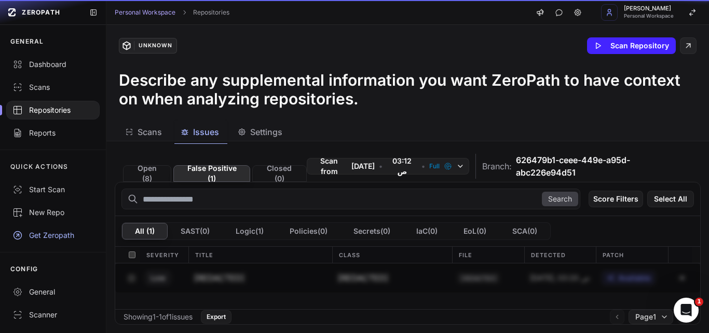
scroll to position [0, 0]
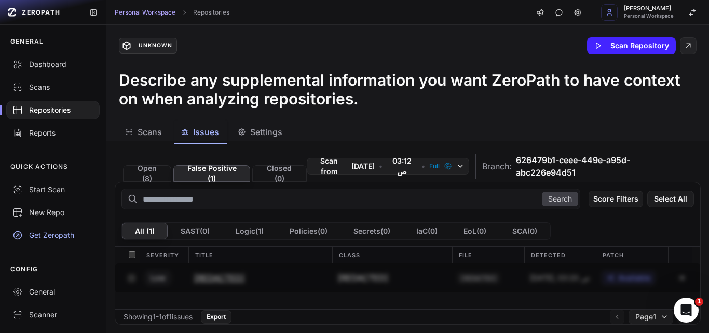
click at [349, 277] on span "[REDACTED]" at bounding box center [363, 277] width 50 height 12
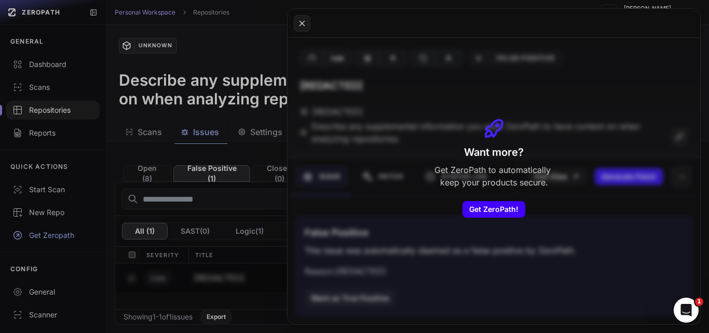
click at [479, 201] on link "Get ZeroPath!" at bounding box center [493, 209] width 63 height 17
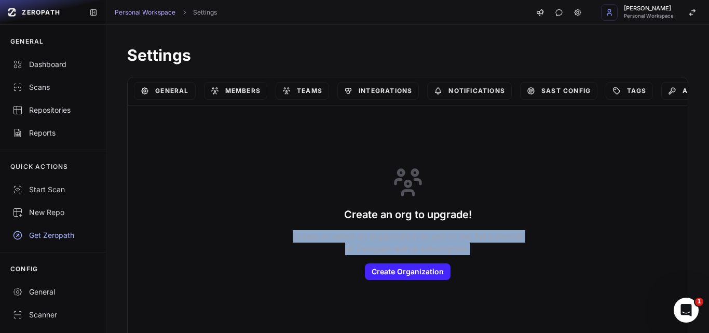
drag, startPoint x: 270, startPoint y: 208, endPoint x: 470, endPoint y: 264, distance: 207.5
click at [470, 264] on div "Create an org to upgrade! Create or select an organization to unlock the full p…" at bounding box center [407, 223] width 535 height 210
click at [36, 210] on div "New Repo" at bounding box center [52, 212] width 81 height 10
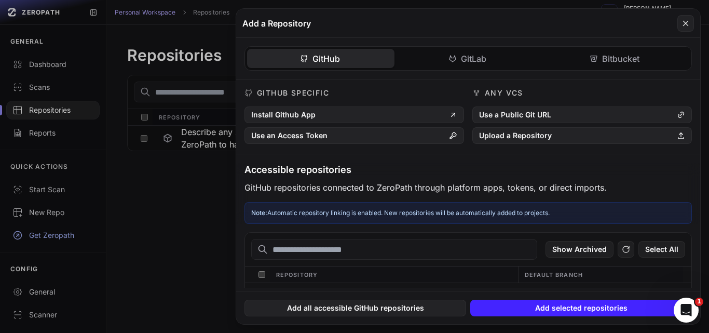
click at [43, 193] on button at bounding box center [354, 166] width 709 height 333
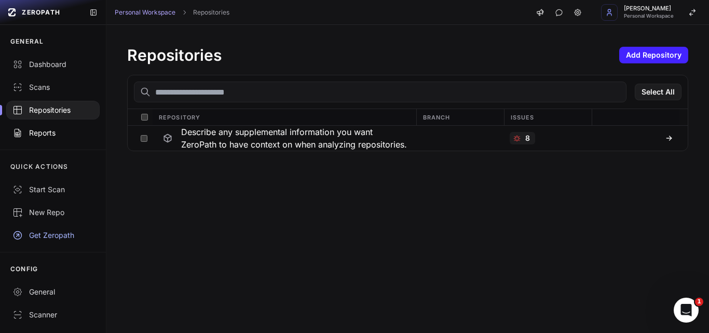
click at [43, 123] on link "Reports" at bounding box center [53, 132] width 106 height 23
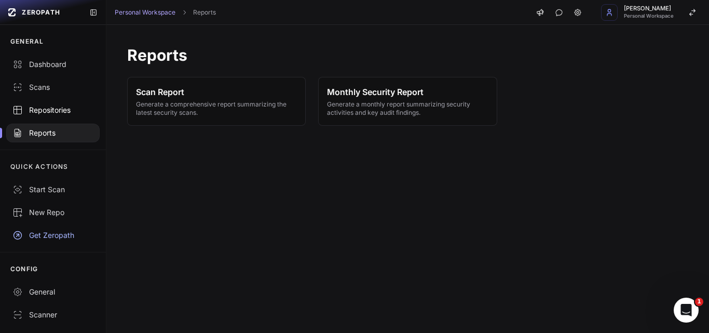
click at [43, 103] on link "Repositories" at bounding box center [53, 110] width 106 height 23
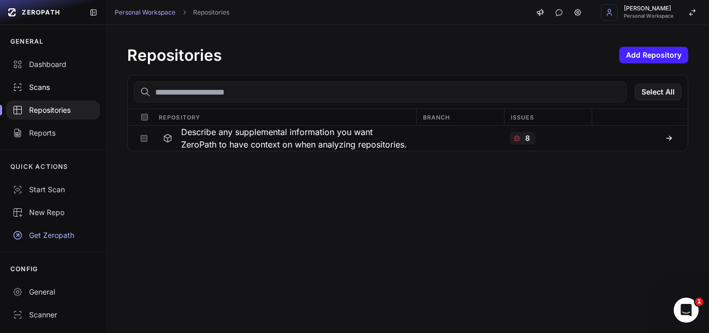
click at [43, 85] on div "Scans" at bounding box center [52, 87] width 81 height 10
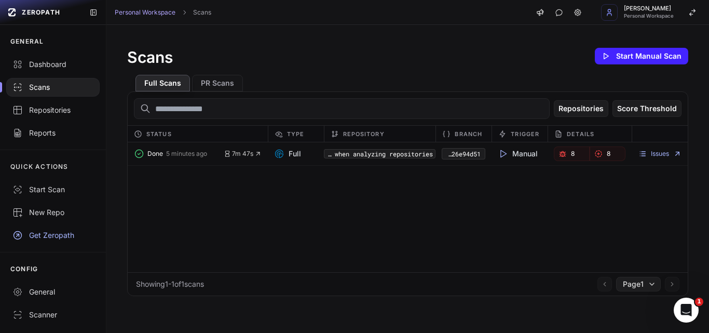
click at [568, 148] on link "8" at bounding box center [572, 153] width 36 height 15
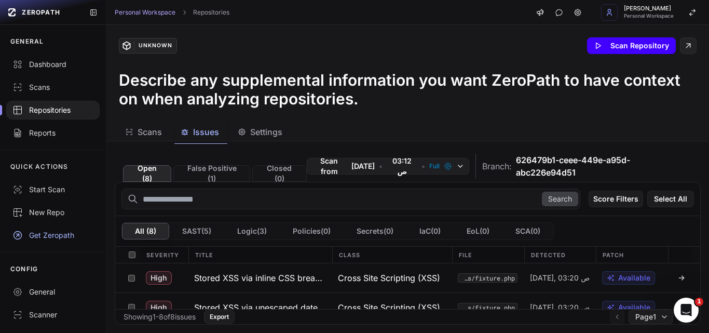
click at [636, 44] on button "Scan Repository" at bounding box center [631, 45] width 89 height 17
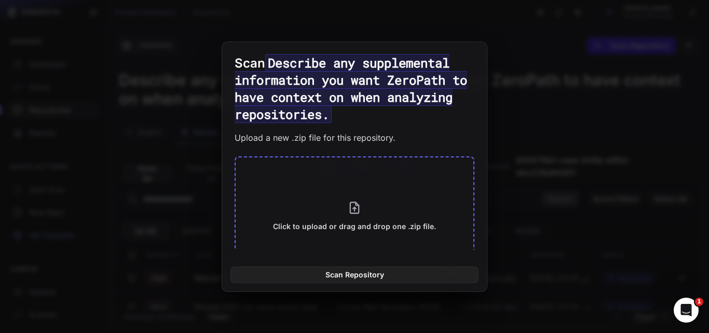
click at [354, 217] on div "Click to upload or drag and drop one .zip file." at bounding box center [354, 215] width 163 height 31
click at [57, 167] on button at bounding box center [354, 166] width 709 height 333
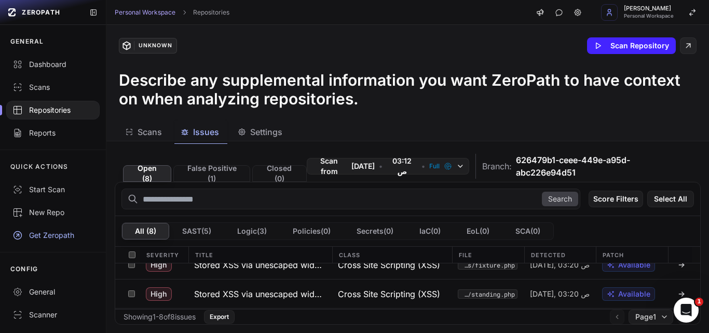
scroll to position [104, 0]
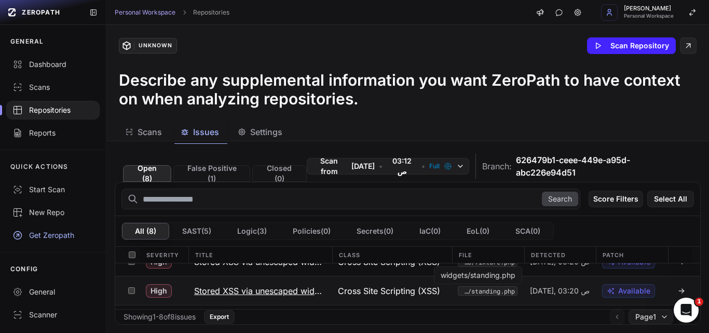
click at [468, 290] on code "widgets/standing.php" at bounding box center [488, 290] width 60 height 9
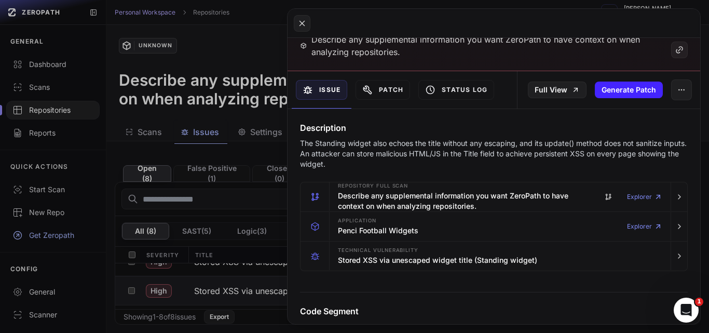
scroll to position [104, 0]
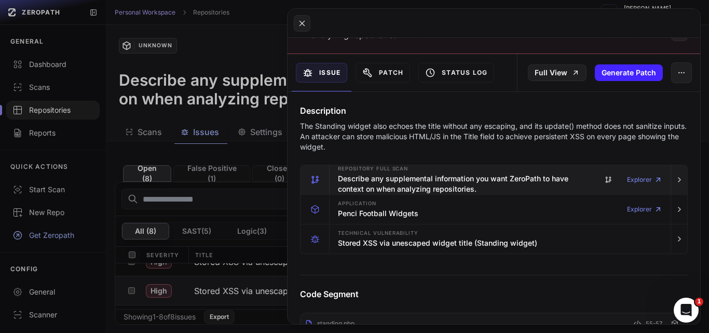
click at [423, 180] on h3 "Describe any supplemental information you want ZeroPath to have context on when…" at bounding box center [467, 183] width 258 height 21
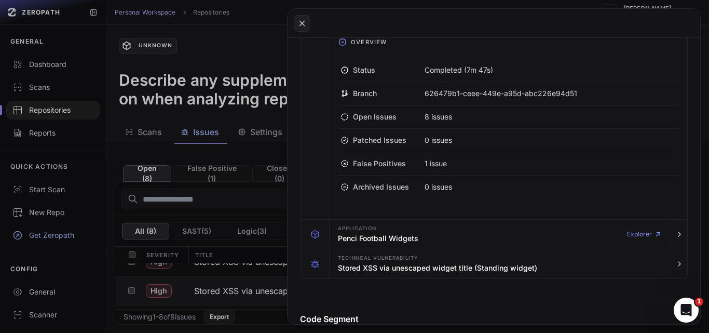
scroll to position [311, 0]
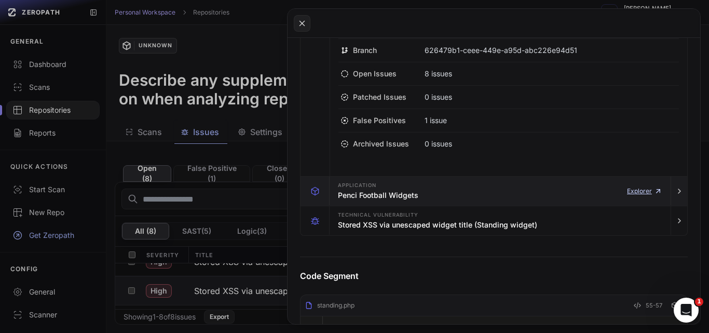
click at [630, 188] on link "Explorer" at bounding box center [644, 191] width 35 height 21
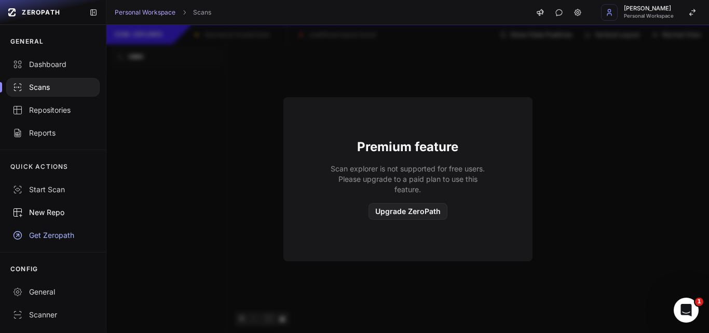
click at [49, 207] on link "New Repo" at bounding box center [53, 212] width 106 height 23
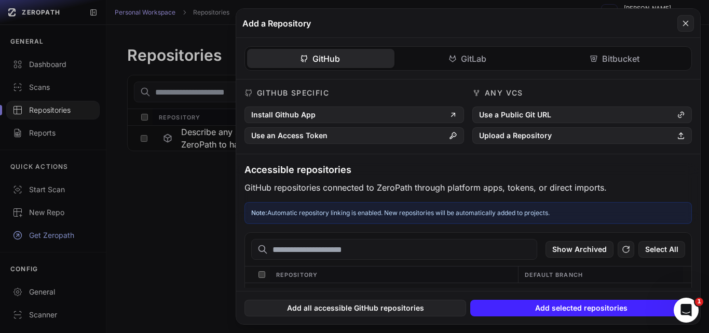
click at [51, 191] on button at bounding box center [354, 166] width 709 height 333
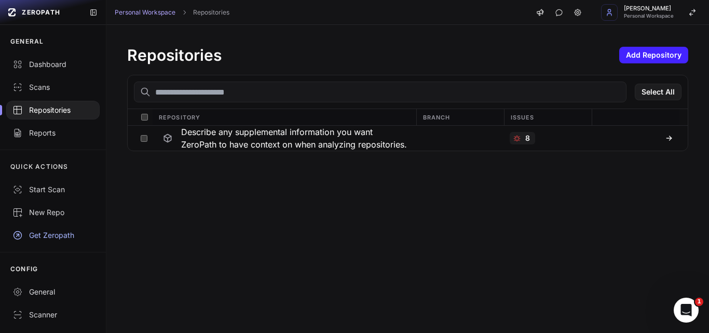
click at [51, 160] on div "QUICK ACTIONS" at bounding box center [53, 166] width 106 height 23
click at [32, 132] on div "Reports" at bounding box center [52, 133] width 81 height 10
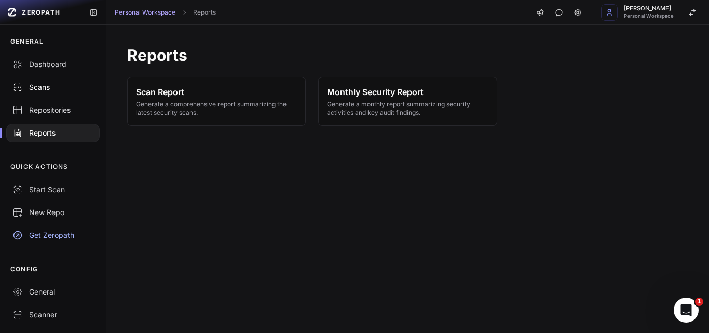
click at [36, 80] on link "Scans" at bounding box center [53, 87] width 106 height 23
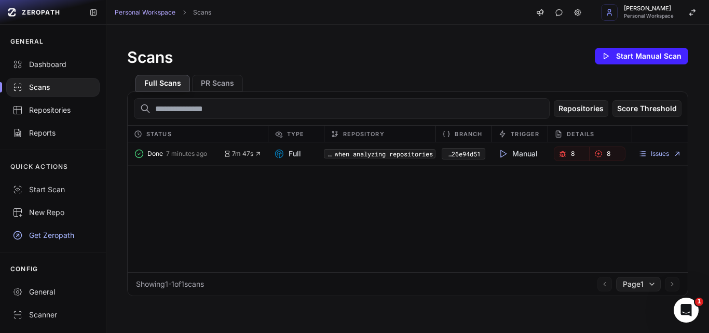
click at [498, 148] on icon at bounding box center [503, 153] width 10 height 10
click at [498, 157] on icon at bounding box center [503, 153] width 10 height 10
click at [43, 56] on link "Dashboard" at bounding box center [53, 64] width 106 height 23
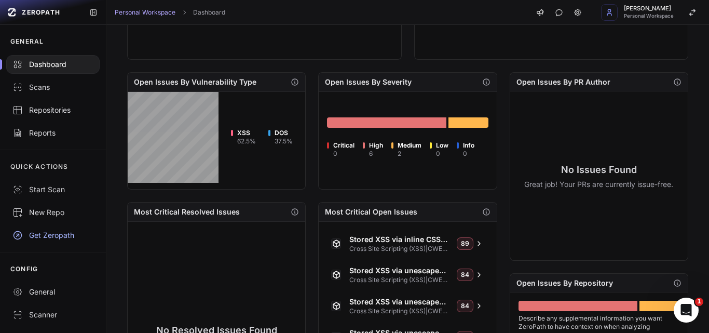
scroll to position [415, 0]
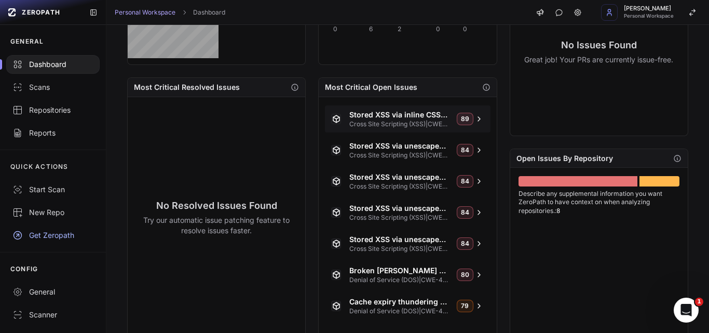
click at [373, 112] on span "Stored XSS via inline CSS break-out (classic Fixture widget)" at bounding box center [398, 114] width 99 height 10
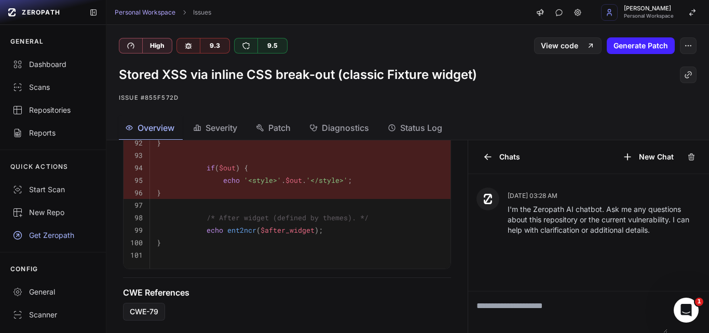
scroll to position [682, 0]
click at [212, 126] on span "Severity" at bounding box center [221, 127] width 32 height 12
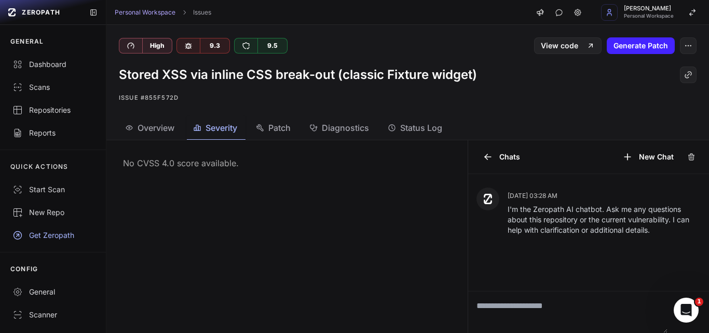
click at [271, 120] on button "Patch" at bounding box center [274, 127] width 49 height 23
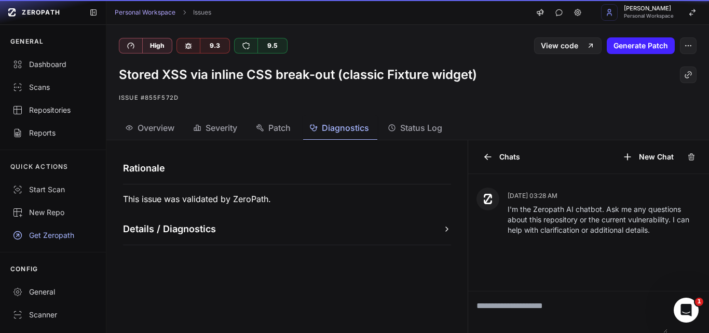
click at [345, 133] on span "Diagnostics" at bounding box center [345, 127] width 47 height 12
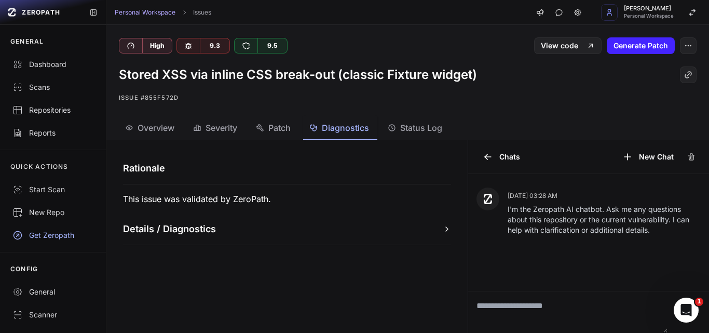
click at [185, 235] on h1 "Details / Diagnostics" at bounding box center [169, 229] width 93 height 15
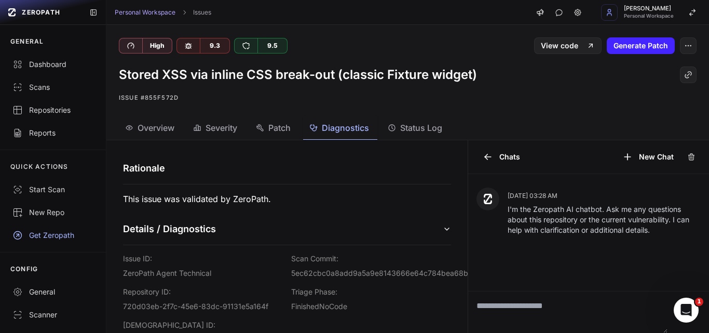
scroll to position [49, 0]
click at [410, 122] on span "Status Log" at bounding box center [421, 127] width 42 height 12
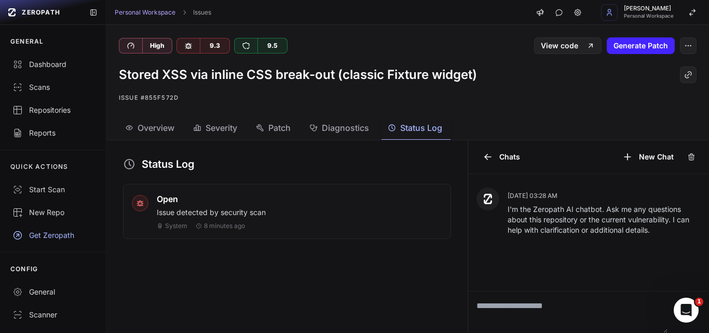
click at [558, 36] on div "High 9.3 9.5 View code Generate Patch" at bounding box center [407, 39] width 602 height 29
click at [548, 43] on link "View code" at bounding box center [567, 45] width 67 height 17
click at [582, 41] on link "View code" at bounding box center [567, 45] width 67 height 17
click at [153, 134] on button "Overview" at bounding box center [151, 127] width 64 height 23
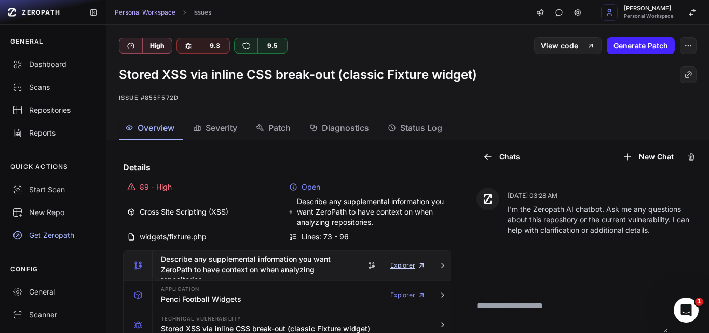
click at [396, 266] on link "Explorer" at bounding box center [407, 265] width 35 height 21
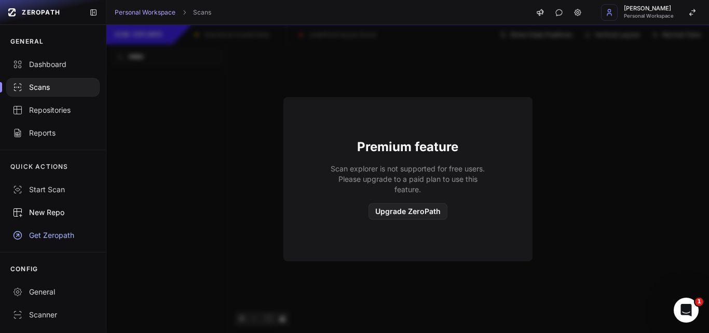
click at [32, 209] on div "New Repo" at bounding box center [52, 212] width 81 height 10
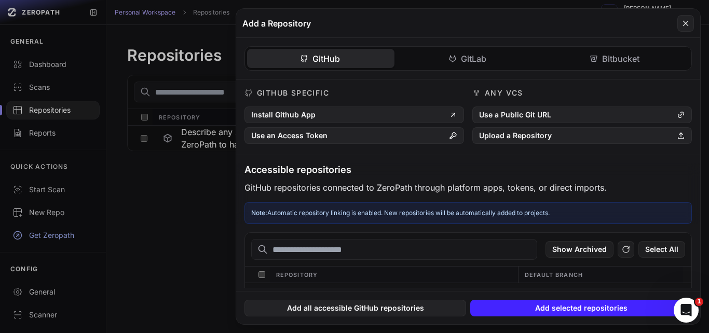
click at [39, 197] on button at bounding box center [354, 166] width 709 height 333
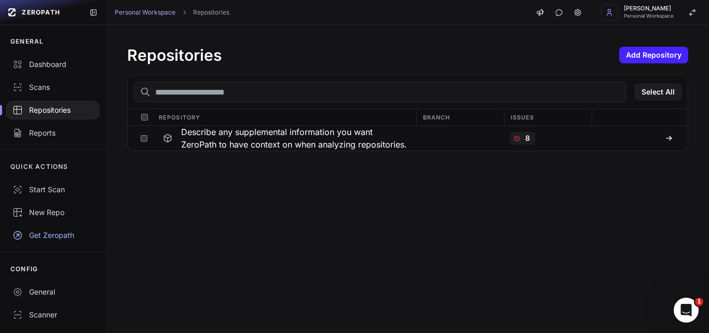
click at [38, 168] on p "QUICK ACTIONS" at bounding box center [39, 166] width 58 height 8
click at [44, 134] on div "Reports" at bounding box center [52, 133] width 81 height 10
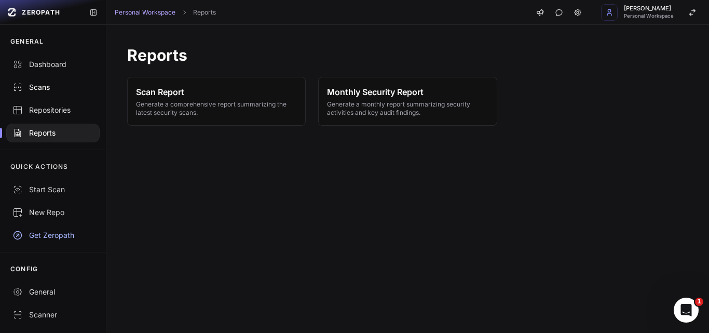
click at [34, 84] on div "Scans" at bounding box center [52, 87] width 81 height 10
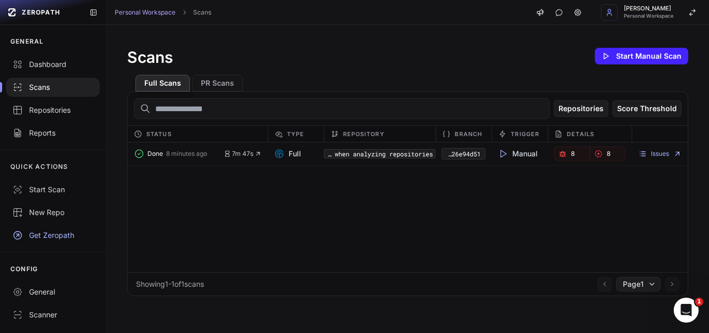
click at [39, 83] on div "Scans" at bounding box center [52, 87] width 81 height 10
click at [40, 66] on div "Dashboard" at bounding box center [52, 64] width 81 height 10
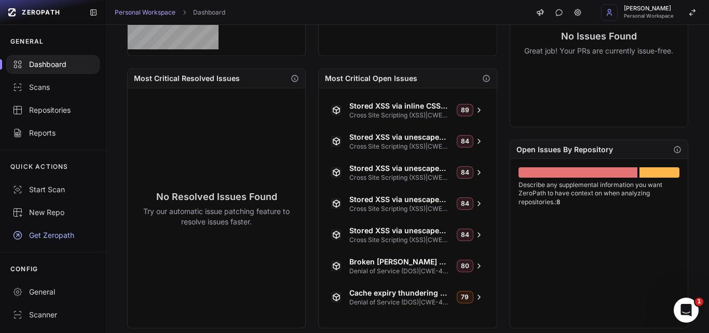
scroll to position [440, 0]
